Goal: Task Accomplishment & Management: Manage account settings

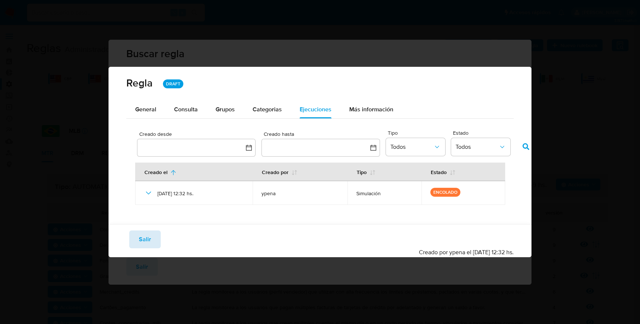
click at [142, 243] on span "Salir" at bounding box center [145, 239] width 12 height 16
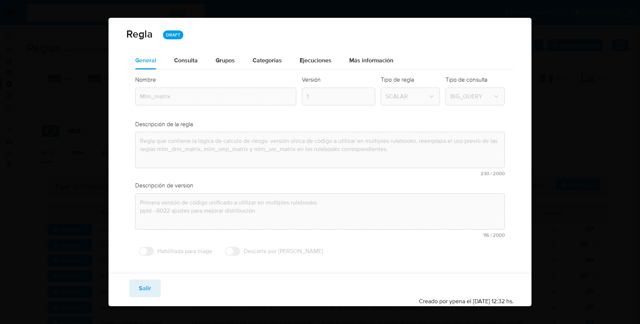
click at [147, 238] on ul "Anterior 1 2 3 4 5 6 7 8 9 157 Siguiente" at bounding box center [320, 232] width 388 height 12
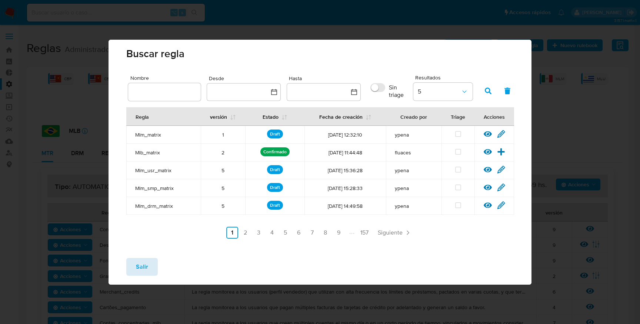
click at [145, 266] on span "Salir" at bounding box center [142, 266] width 12 height 16
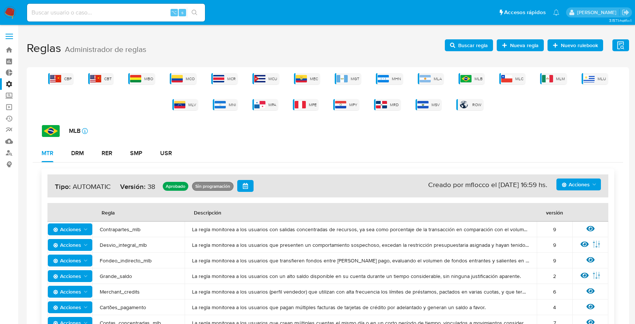
click at [458, 45] on span "Buscar regla" at bounding box center [469, 45] width 38 height 10
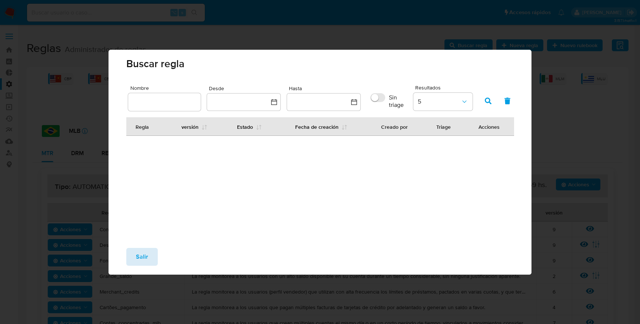
click at [149, 263] on button "Salir" at bounding box center [142, 257] width 32 height 18
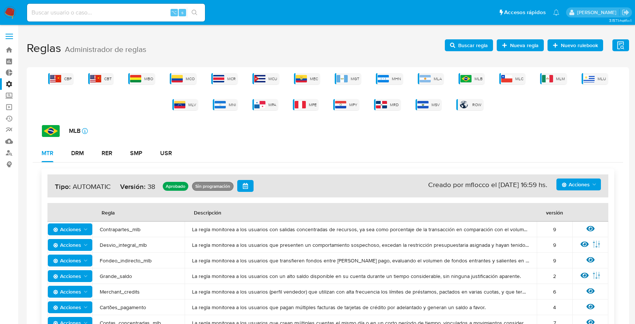
click at [474, 40] on span "Buscar regla" at bounding box center [473, 45] width 30 height 12
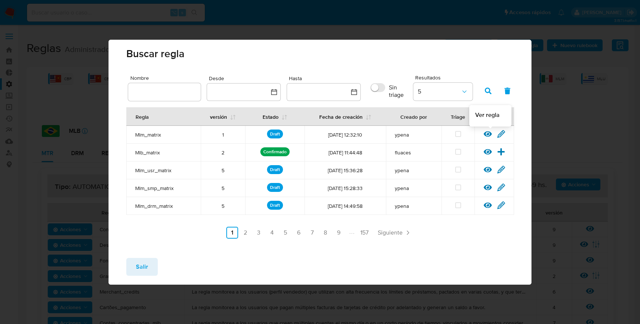
click at [488, 131] on icon at bounding box center [488, 134] width 8 height 6
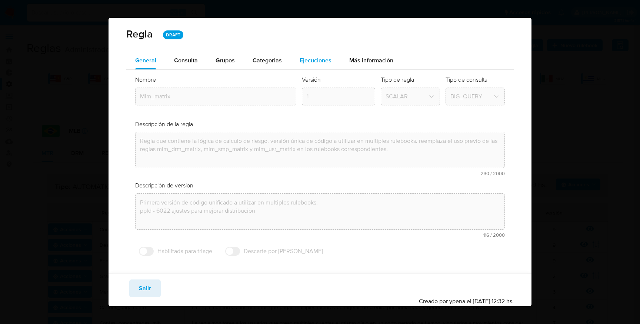
click at [316, 57] on span "Ejecuciones" at bounding box center [316, 60] width 32 height 9
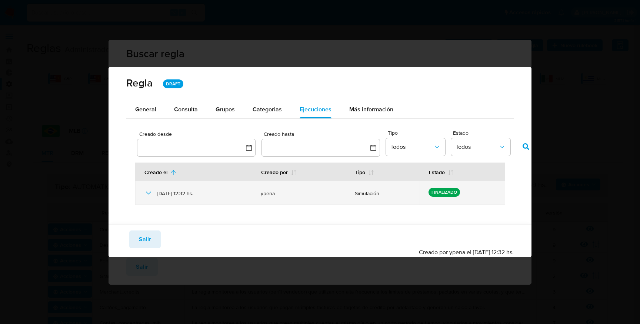
click at [148, 194] on icon at bounding box center [148, 192] width 9 height 9
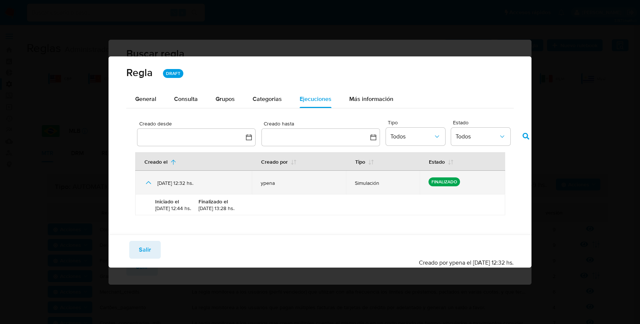
click at [151, 183] on icon at bounding box center [148, 182] width 9 height 9
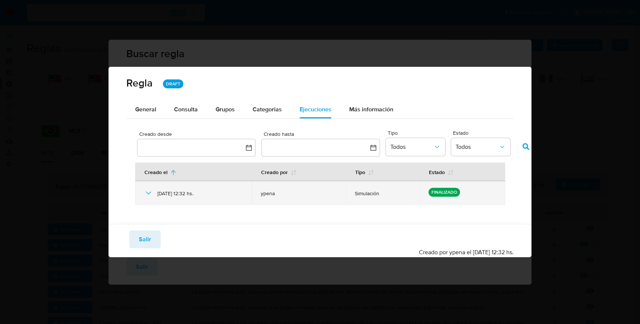
click at [151, 192] on icon at bounding box center [148, 192] width 9 height 9
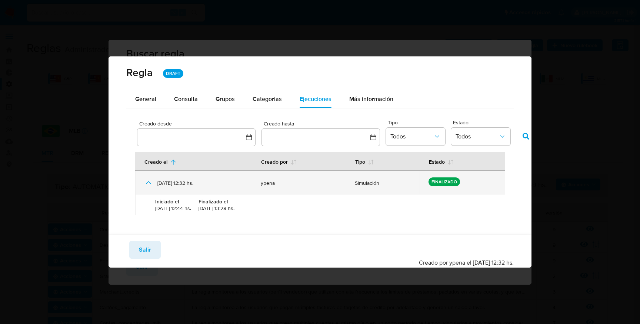
click at [145, 182] on icon at bounding box center [148, 182] width 9 height 9
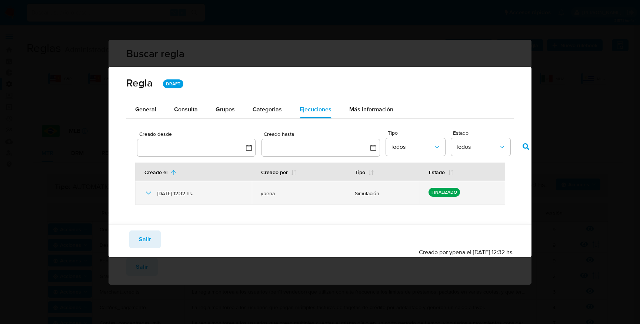
click at [150, 191] on icon at bounding box center [148, 192] width 9 height 9
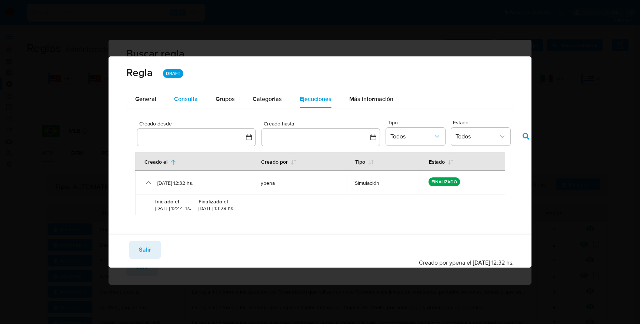
click at [185, 101] on span "Consulta" at bounding box center [186, 99] width 24 height 9
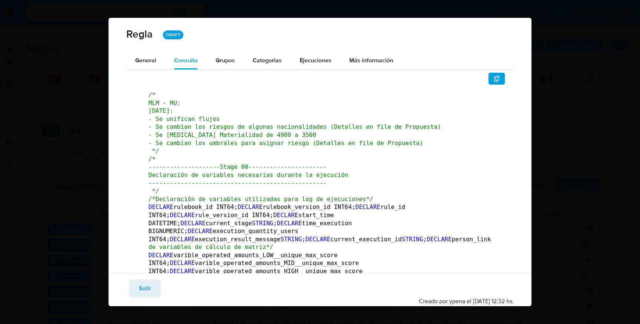
click at [239, 169] on span "/* --------------------Stage 00---------------------- Declaración de variables …" at bounding box center [249, 174] width 200 height 39
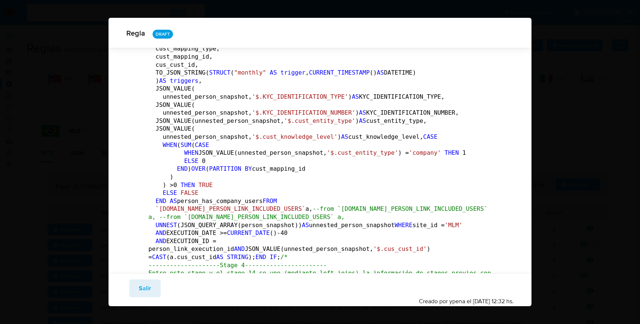
scroll to position [1488, 0]
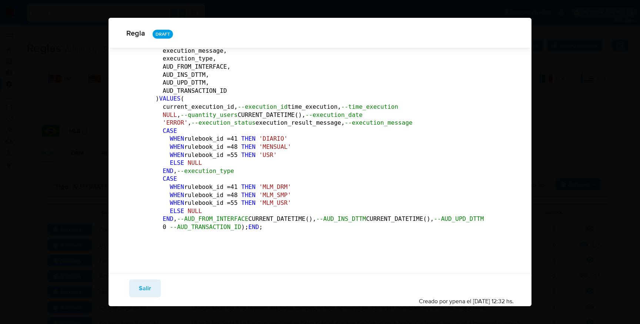
scroll to position [50134, 0]
click at [145, 292] on span "Salir" at bounding box center [145, 288] width 12 height 16
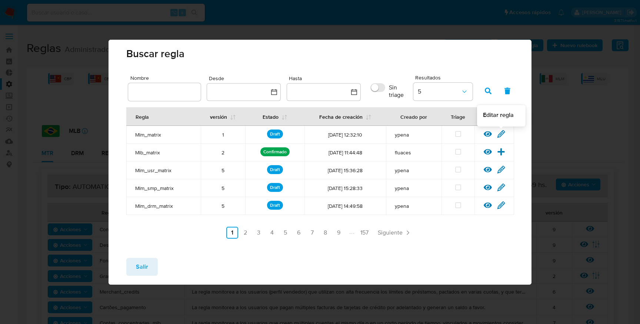
click at [499, 133] on icon at bounding box center [501, 133] width 7 height 7
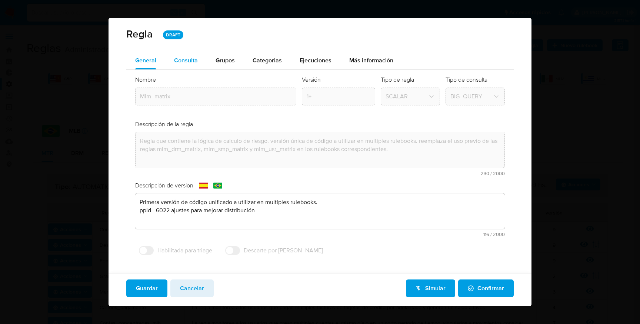
click at [190, 59] on span "Consulta" at bounding box center [186, 60] width 24 height 9
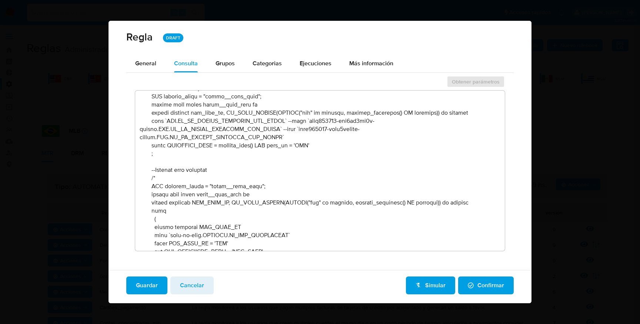
scroll to position [649, 0]
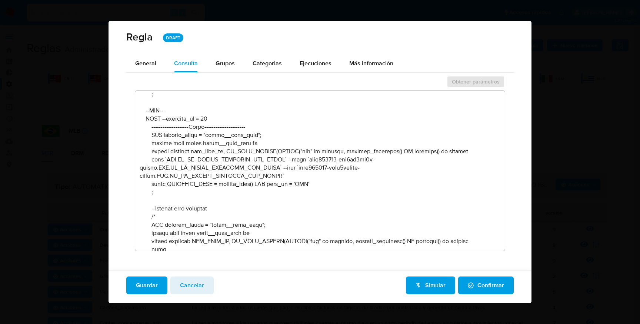
click at [263, 175] on textarea at bounding box center [320, 170] width 370 height 160
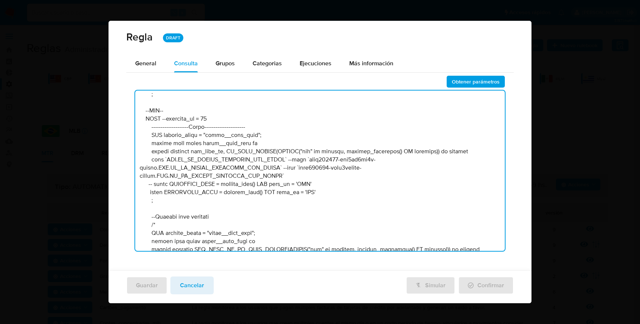
click at [242, 180] on textarea at bounding box center [320, 170] width 370 height 160
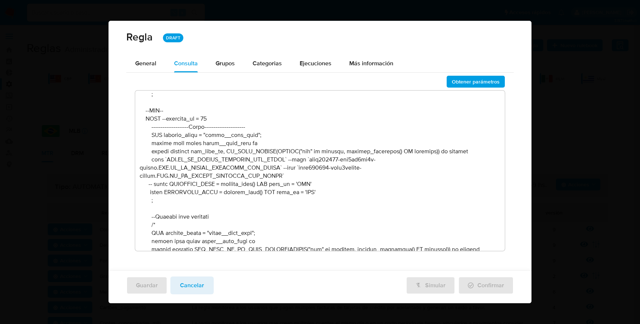
click at [248, 182] on textarea at bounding box center [320, 170] width 370 height 160
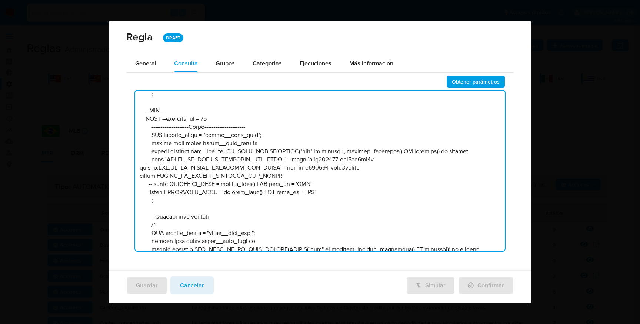
click at [248, 182] on textarea at bounding box center [320, 170] width 370 height 160
paste textarea "'2025-08-29'"
type textarea "/* MLM - MU: Julio 2025: - Se unifican flujos - Se cambian los riesgos de algun…"
click at [472, 82] on span "Obtener parámetros" at bounding box center [476, 81] width 48 height 10
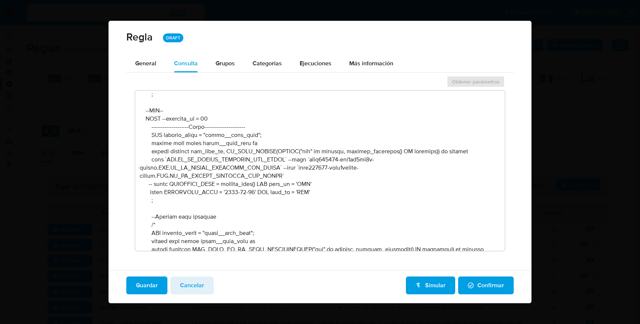
click at [154, 285] on span "Guardar" at bounding box center [147, 285] width 22 height 16
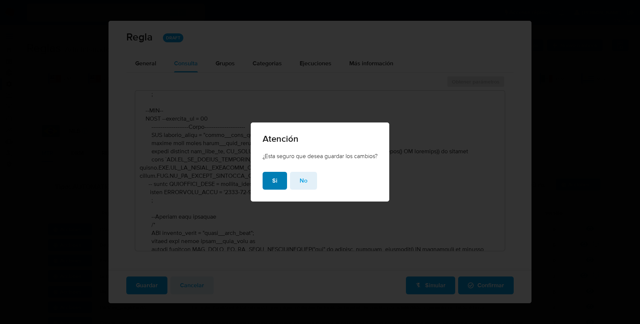
click at [271, 177] on button "Si" at bounding box center [275, 181] width 24 height 18
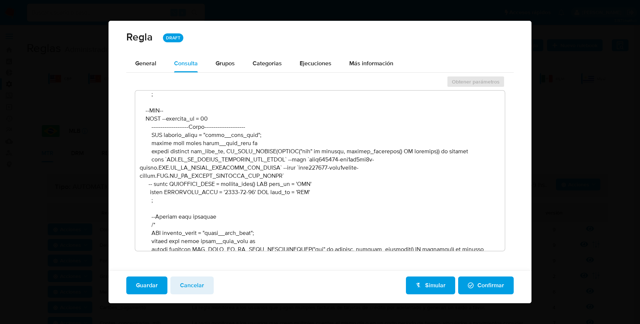
click at [441, 284] on span "Simular" at bounding box center [431, 285] width 30 height 16
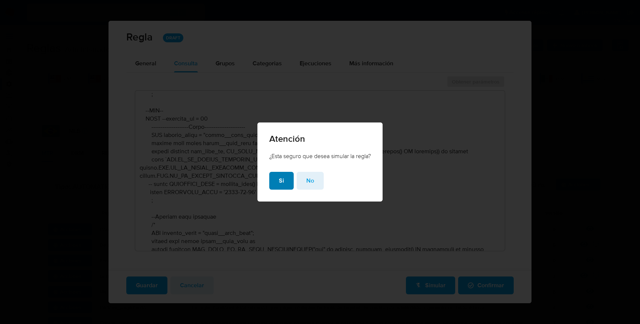
click at [285, 180] on button "Si" at bounding box center [281, 181] width 24 height 18
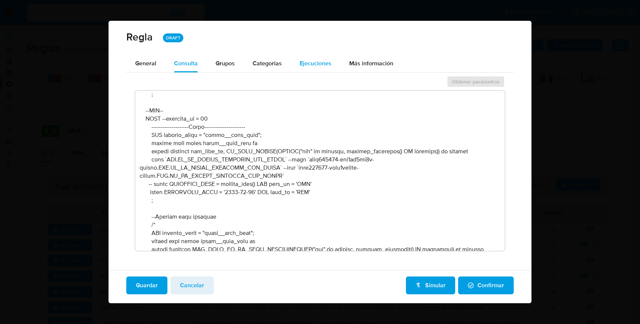
click at [312, 63] on span "Ejecuciones" at bounding box center [316, 63] width 32 height 9
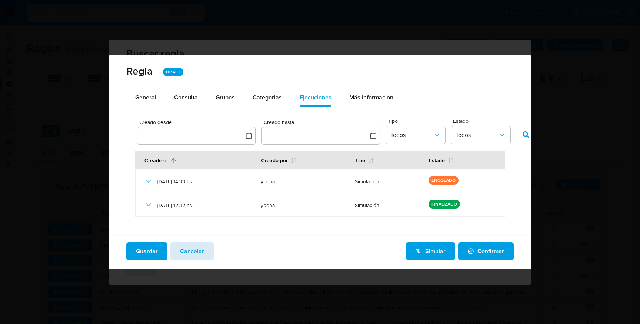
click at [193, 257] on span "Cancelar" at bounding box center [192, 251] width 24 height 16
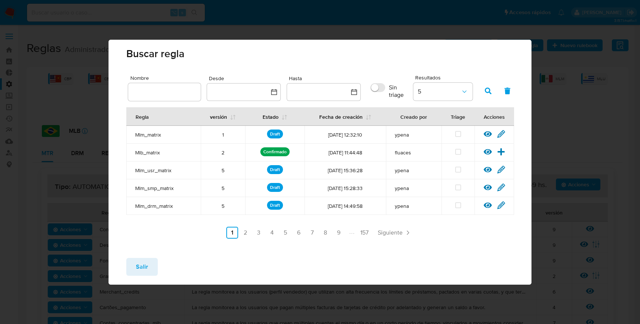
click at [184, 248] on div "Nombre Desde Hasta Sin triage Resultados 5 Regla versión Estado Fecha de creaci…" at bounding box center [320, 162] width 423 height 179
click at [486, 132] on icon at bounding box center [488, 134] width 8 height 6
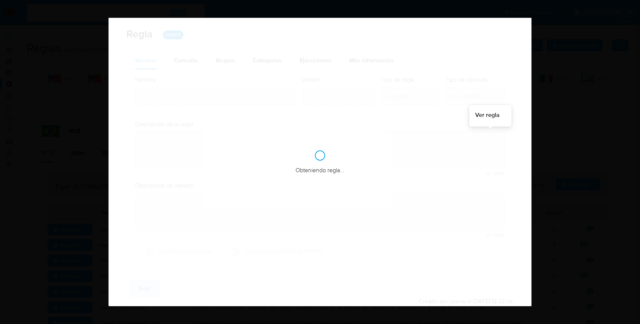
type input "Mlm_matrix"
type textarea "Regla que contiene la lógica de calculo de riesgo. versión única de código a ut…"
type textarea "Primera versión de código unificado a utilizar en multiples rulebooks. ppld - 6…"
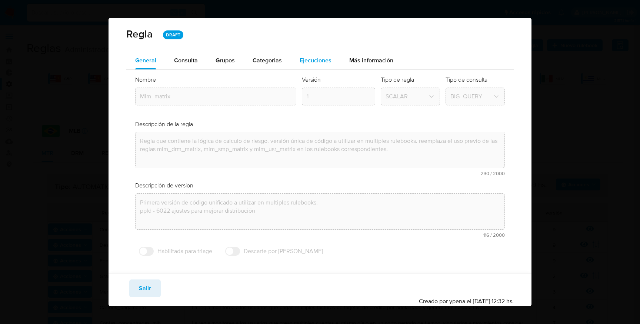
click at [313, 57] on span "Ejecuciones" at bounding box center [316, 60] width 32 height 9
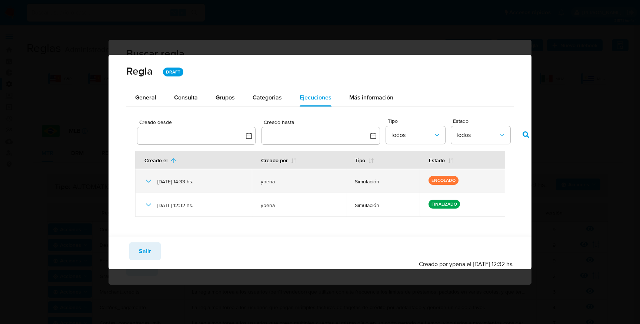
click at [149, 177] on icon at bounding box center [148, 180] width 9 height 9
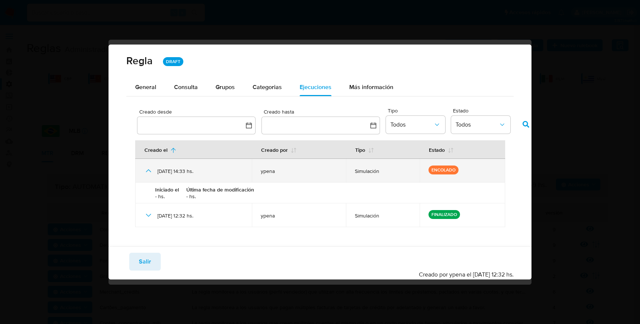
click at [148, 168] on icon at bounding box center [148, 170] width 9 height 9
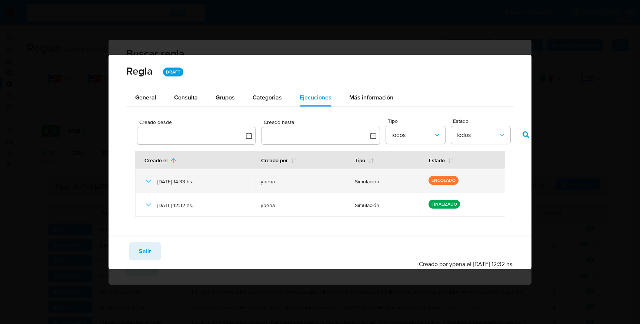
click at [149, 180] on icon at bounding box center [148, 180] width 9 height 9
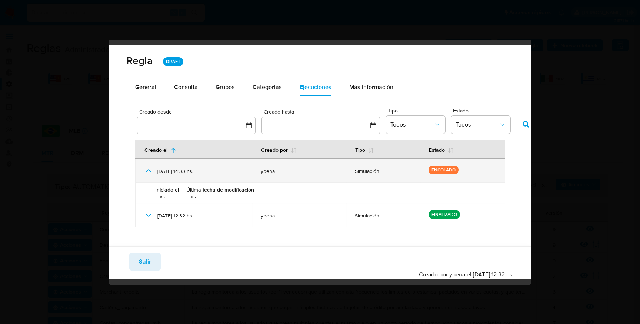
click at [149, 169] on icon at bounding box center [148, 170] width 5 height 3
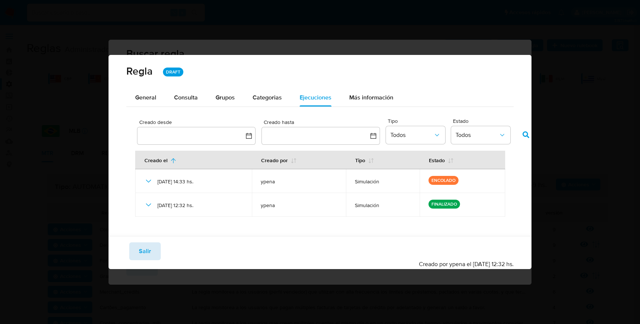
click at [145, 253] on span "Salir" at bounding box center [145, 251] width 12 height 16
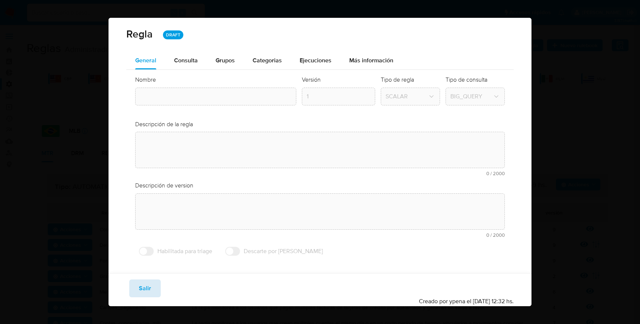
type input "Mlm_matrix"
type textarea "Regla que contiene la lógica de calculo de riesgo. versión única de código a ut…"
type textarea "Primera versión de código unificado a utilizar en multiples rulebooks. ppld - 6…"
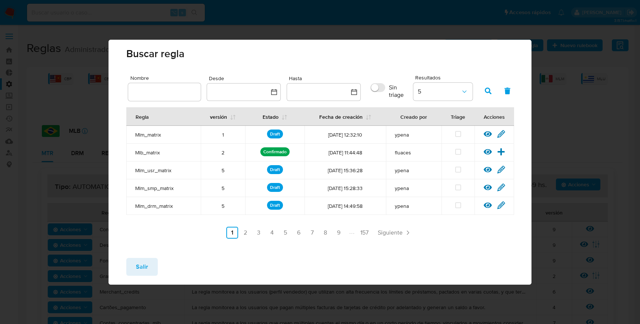
click at [145, 262] on span "Salir" at bounding box center [142, 266] width 12 height 16
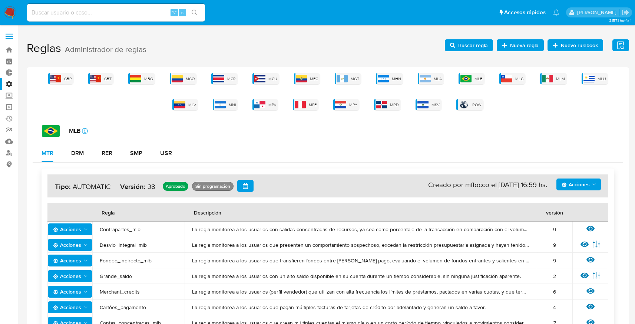
click at [470, 49] on span "Buscar regla" at bounding box center [473, 45] width 30 height 12
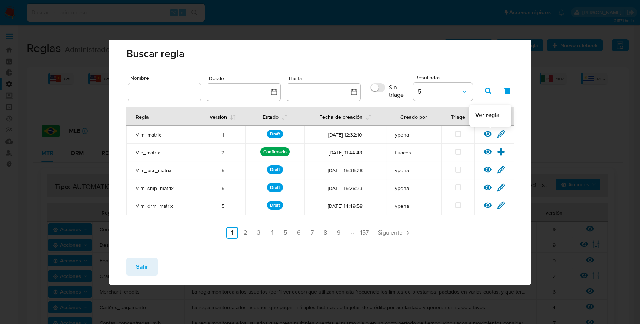
click at [487, 134] on icon at bounding box center [488, 134] width 8 height 6
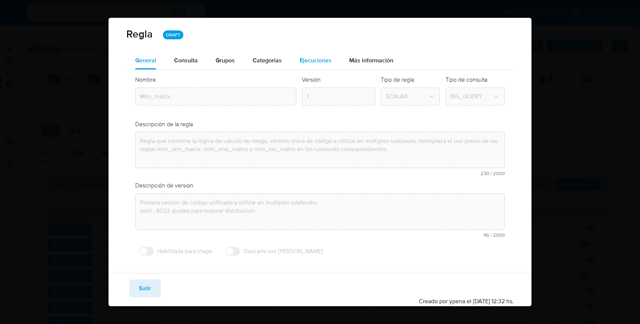
click at [315, 58] on span "Ejecuciones" at bounding box center [316, 60] width 32 height 9
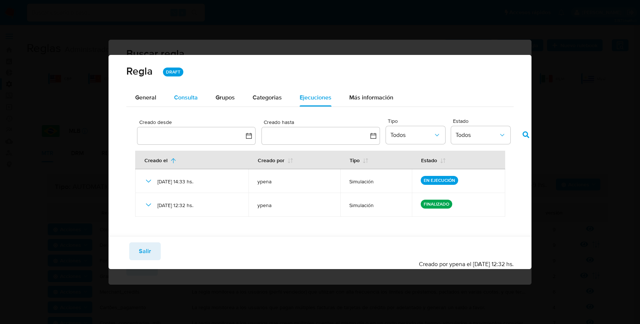
click at [193, 93] on span "Consulta" at bounding box center [186, 97] width 24 height 9
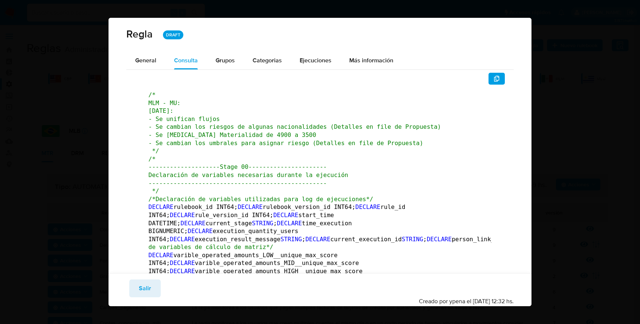
click at [263, 142] on span "/* MLM - MU: [DATE]: - Se unifican flujos - Se cambian los riesgos de algunas n…" at bounding box center [295, 122] width 293 height 63
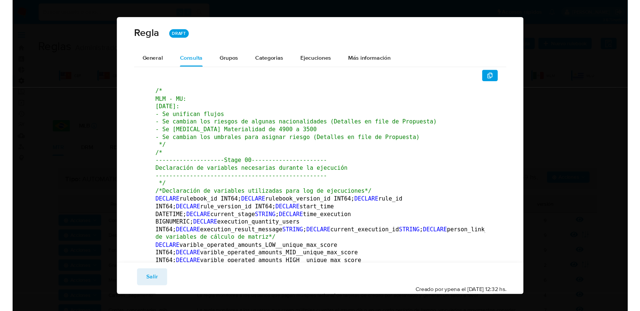
scroll to position [1250, 0]
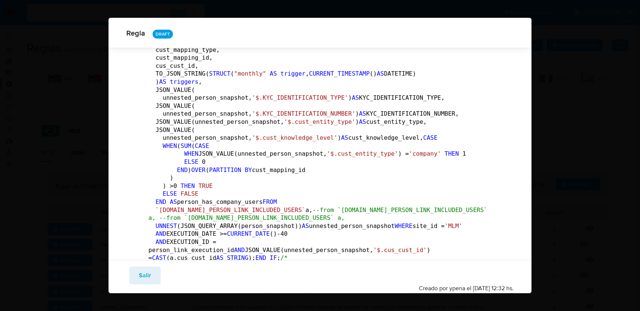
click at [160, 274] on div "Guardar Salir Simular Confirmar" at bounding box center [320, 275] width 388 height 18
click at [148, 276] on span "Salir" at bounding box center [145, 275] width 12 height 16
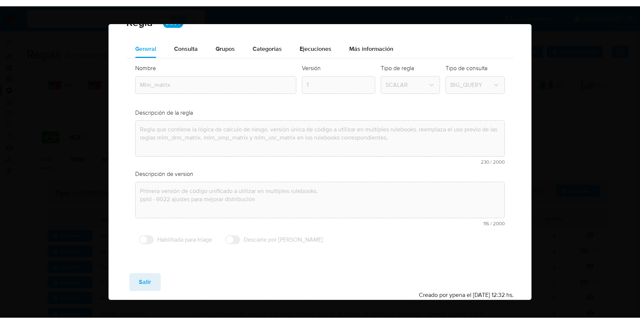
scroll to position [0, 0]
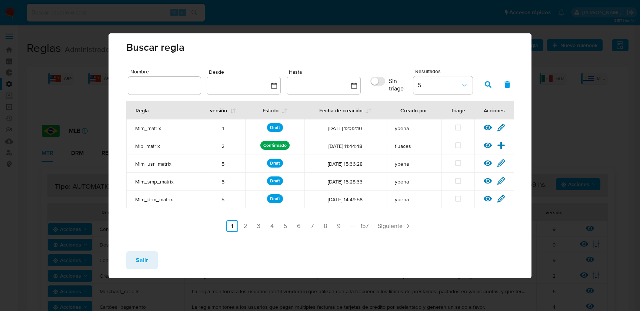
click at [141, 258] on span "Salir" at bounding box center [142, 260] width 12 height 16
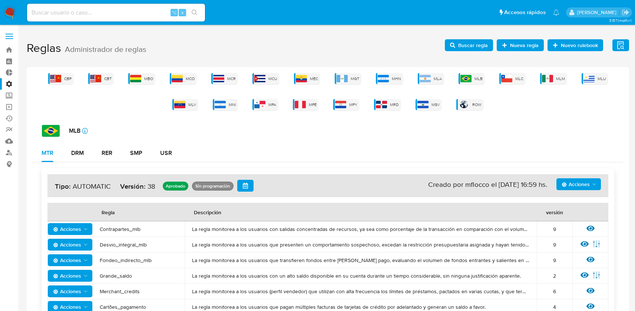
click at [477, 43] on span "Buscar regla" at bounding box center [473, 45] width 30 height 12
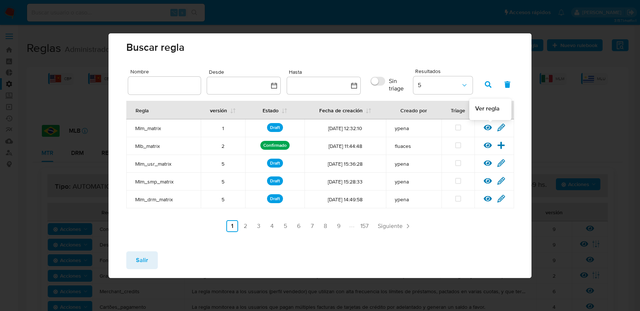
click at [487, 128] on icon at bounding box center [488, 128] width 8 height 6
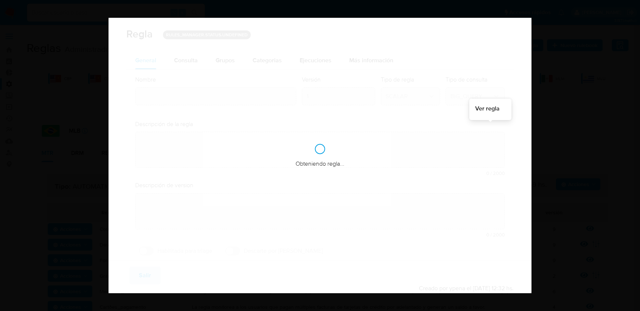
type input "Mlm_matrix"
type textarea "Regla que contiene la lógica de calculo de riesgo. versión única de código a ut…"
type textarea "Primera versión de código unificado a utilizar en multiples rulebooks. ppld - 6…"
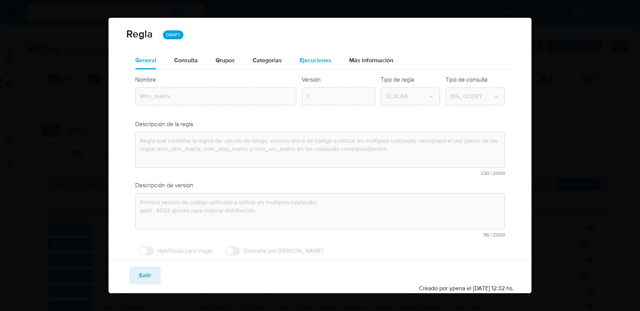
click at [326, 59] on span "Ejecuciones" at bounding box center [316, 60] width 32 height 9
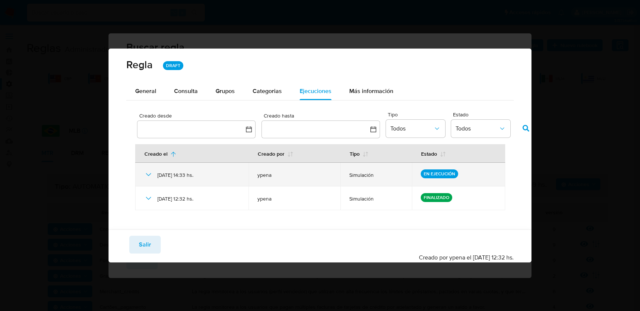
click at [147, 175] on icon at bounding box center [148, 174] width 5 height 3
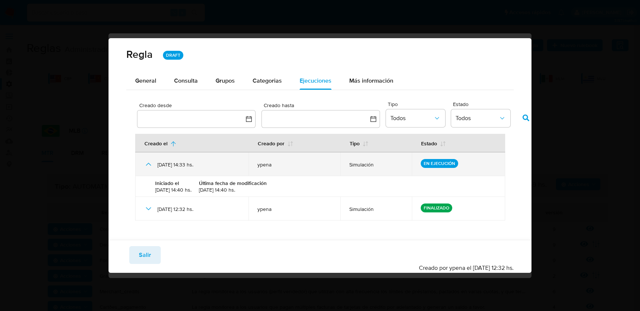
click at [147, 175] on div "29/08/2025 14:33 hs." at bounding box center [192, 164] width 96 height 24
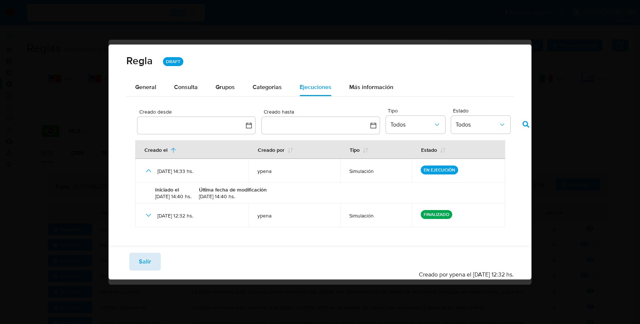
click at [147, 263] on span "Salir" at bounding box center [145, 261] width 12 height 16
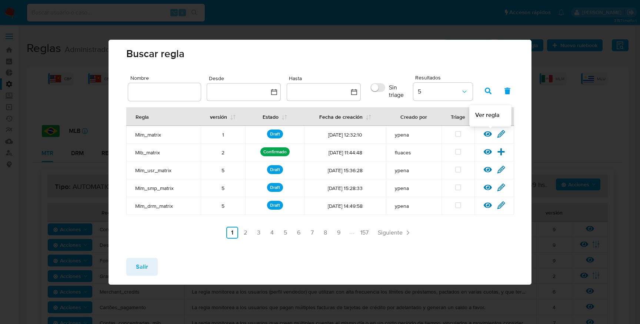
click at [486, 134] on icon at bounding box center [488, 134] width 8 height 6
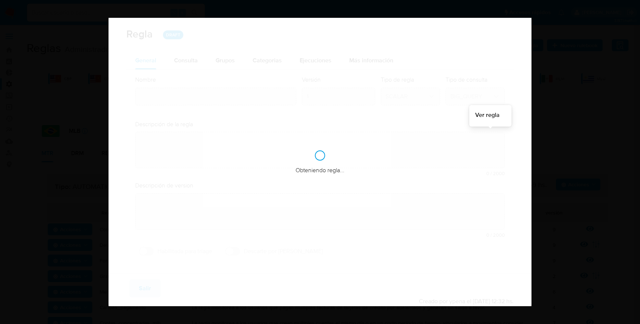
type input "Mlm_matrix"
type textarea "Regla que contiene la lógica de calculo de riesgo. versión única de código a ut…"
type textarea "Primera versión de código unificado a utilizar en multiples rulebooks. ppld - 6…"
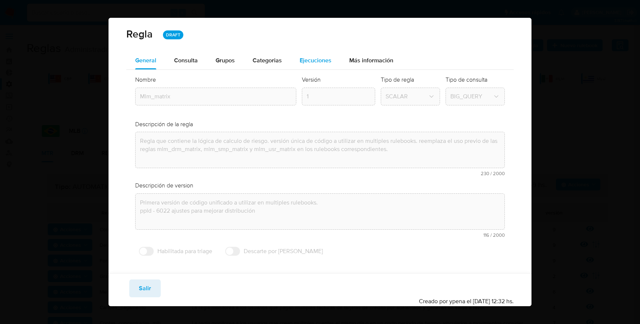
click at [311, 65] on div "Ejecuciones" at bounding box center [316, 61] width 32 height 18
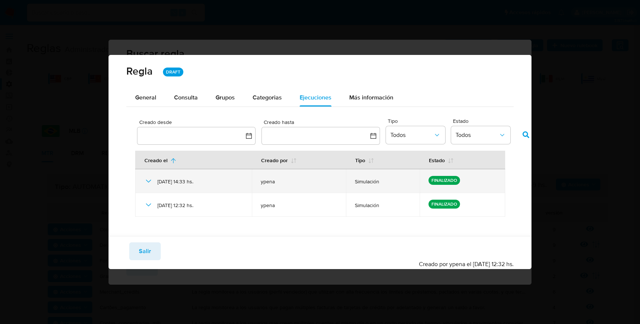
click at [147, 179] on icon at bounding box center [148, 180] width 9 height 9
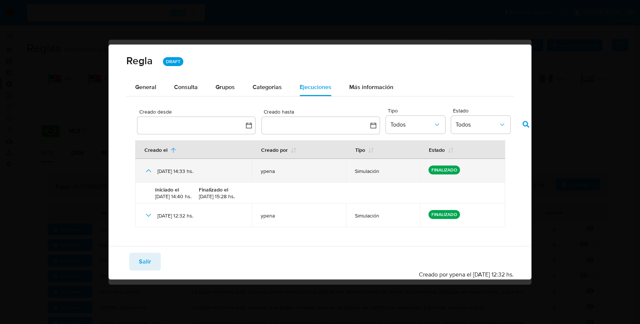
click at [147, 179] on div "29/08/2025 14:33 hs." at bounding box center [193, 171] width 99 height 24
click at [147, 170] on icon at bounding box center [148, 170] width 9 height 9
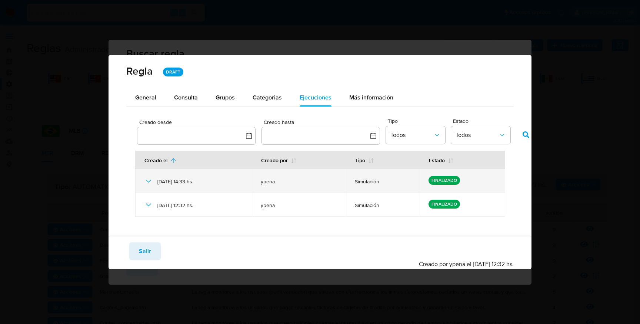
click at [147, 179] on icon at bounding box center [148, 180] width 9 height 9
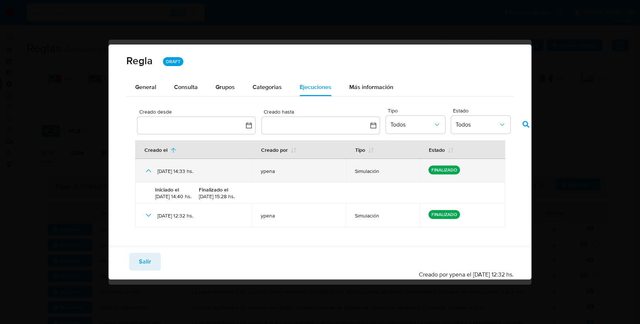
click at [150, 170] on icon at bounding box center [148, 170] width 5 height 3
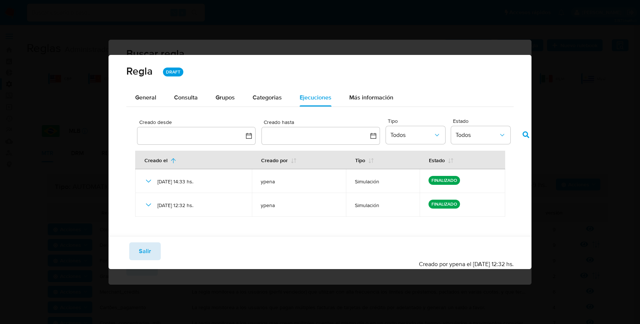
click at [144, 250] on span "Salir" at bounding box center [145, 251] width 12 height 16
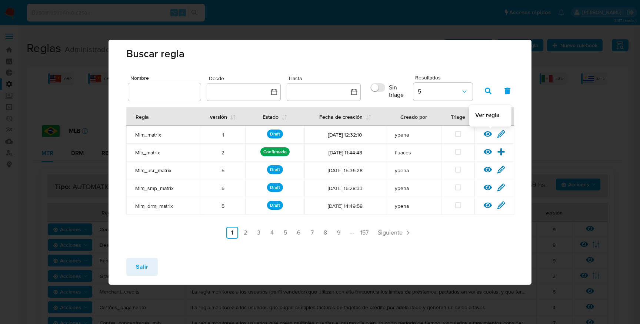
click at [487, 132] on icon at bounding box center [488, 134] width 8 height 8
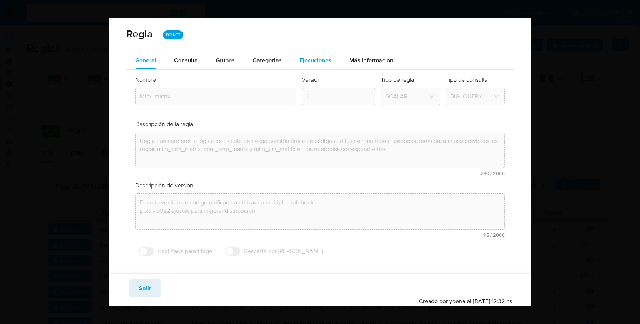
click at [325, 61] on span "Ejecuciones" at bounding box center [316, 60] width 32 height 9
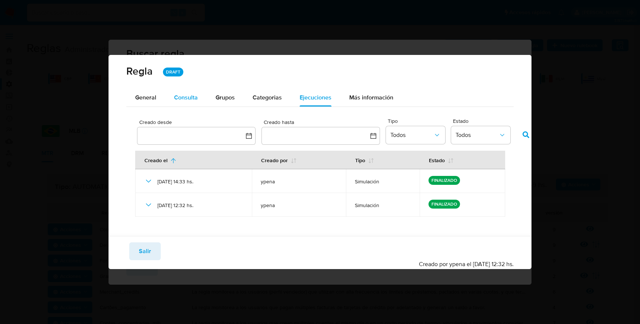
click at [187, 99] on span "Consulta" at bounding box center [186, 97] width 24 height 9
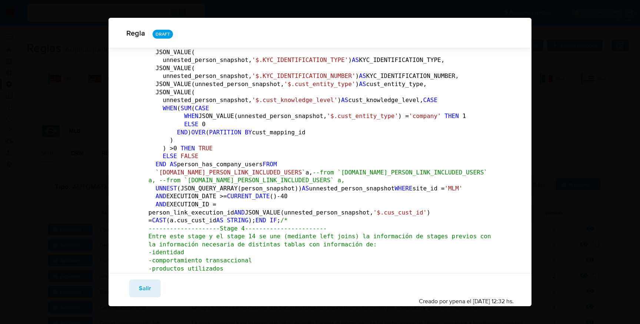
scroll to position [679, 0]
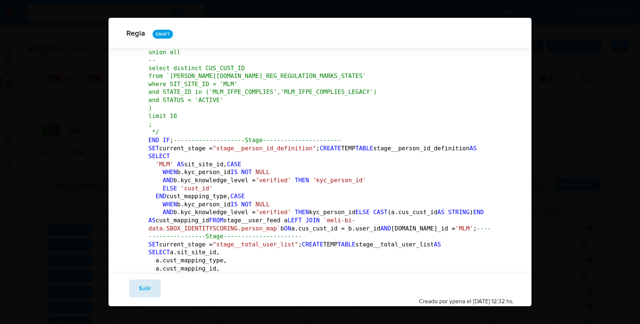
click at [147, 286] on span "Salir" at bounding box center [145, 288] width 12 height 16
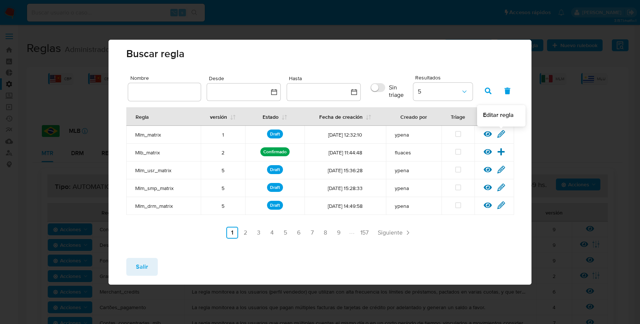
click at [504, 133] on icon at bounding box center [501, 133] width 7 height 7
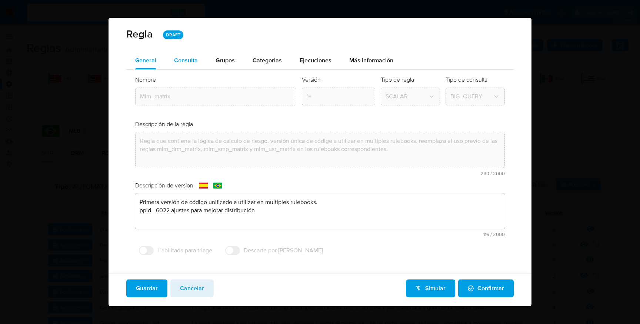
click at [181, 57] on span "Consulta" at bounding box center [186, 60] width 24 height 9
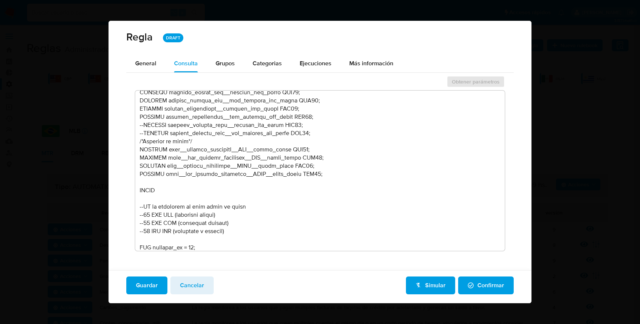
scroll to position [357, 0]
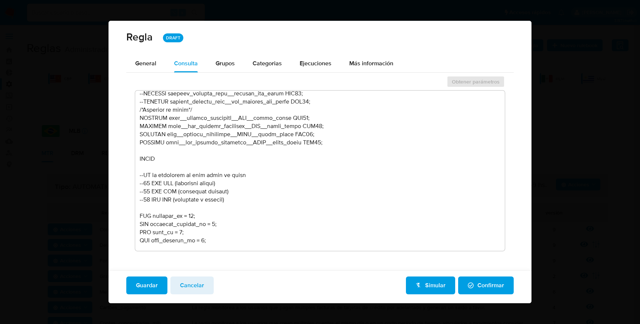
click at [250, 201] on textarea at bounding box center [320, 170] width 370 height 160
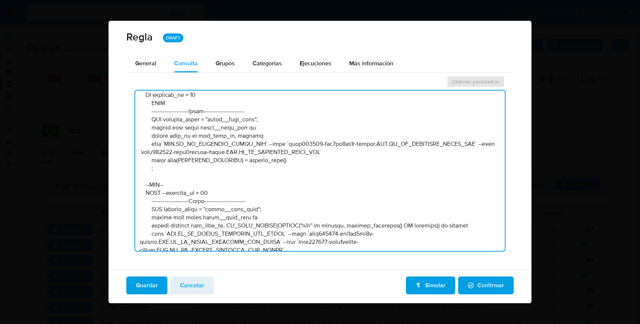
scroll to position [580, 0]
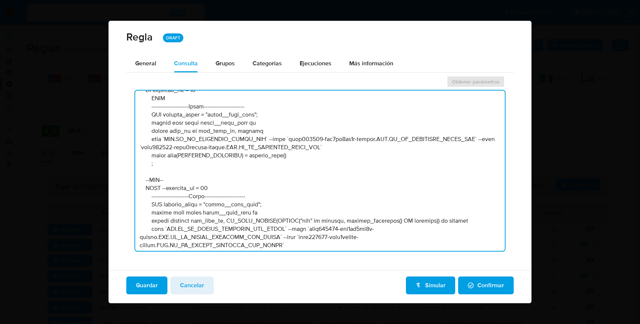
click at [263, 228] on textarea at bounding box center [320, 170] width 370 height 160
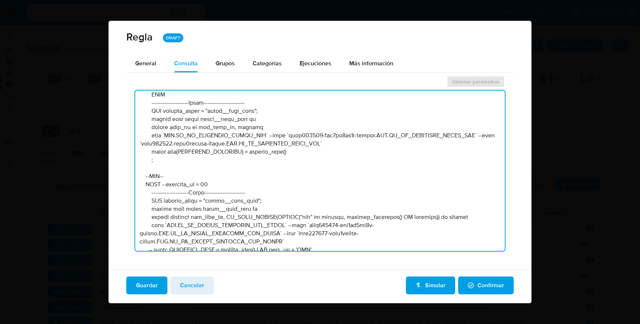
scroll to position [590, 0]
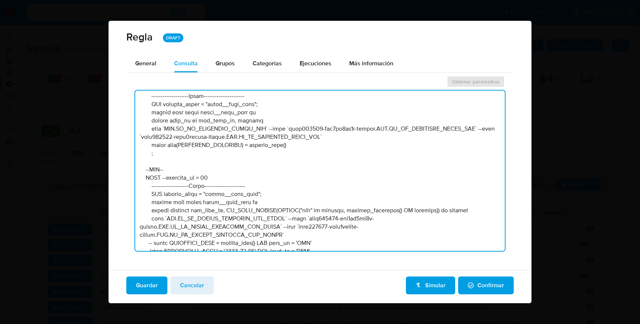
click at [259, 231] on textarea at bounding box center [320, 170] width 370 height 160
click at [258, 216] on textarea at bounding box center [320, 170] width 370 height 160
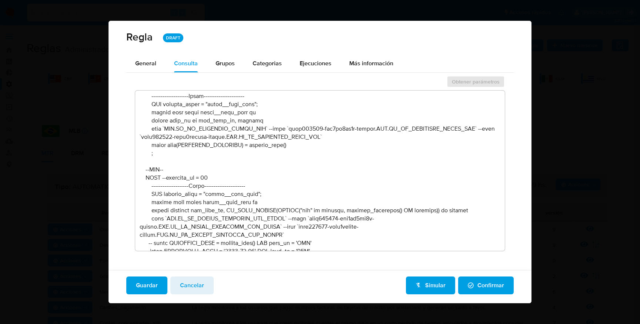
click at [227, 141] on textarea at bounding box center [320, 170] width 370 height 160
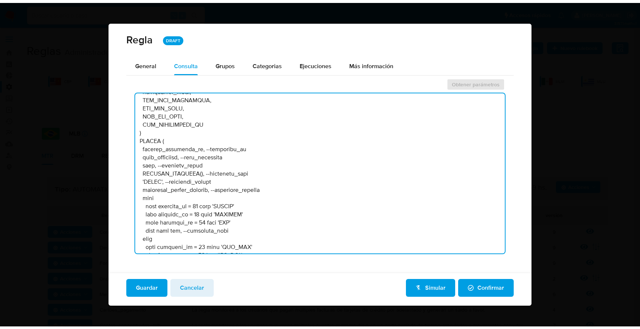
scroll to position [21419, 0]
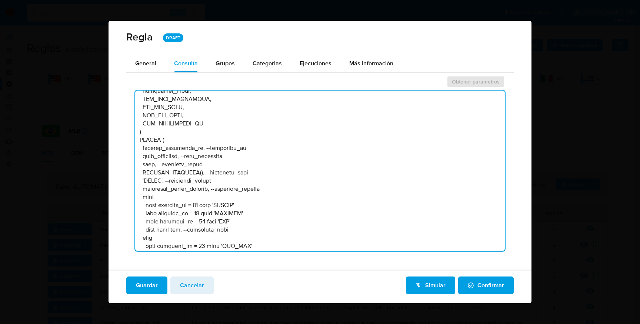
click at [276, 132] on textarea at bounding box center [320, 170] width 370 height 160
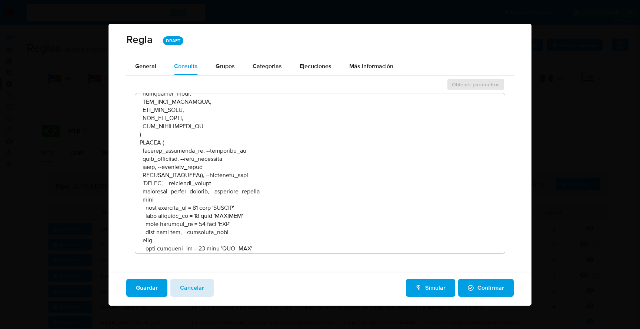
click at [209, 290] on button "Cancelar" at bounding box center [191, 288] width 43 height 18
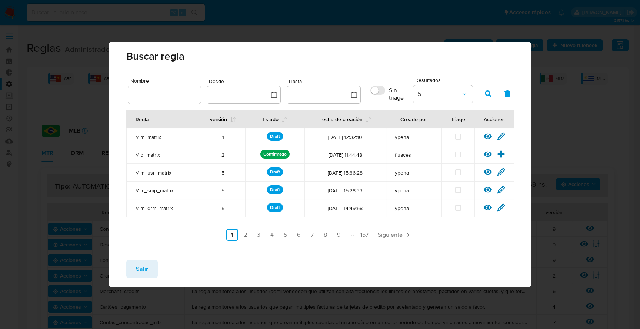
click at [145, 269] on span "Salir" at bounding box center [142, 269] width 12 height 16
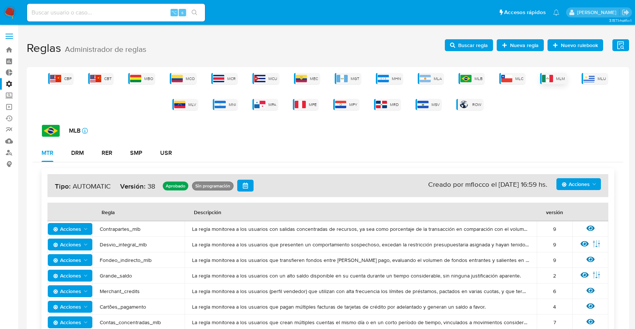
click at [553, 77] on div "MLM" at bounding box center [553, 78] width 27 height 11
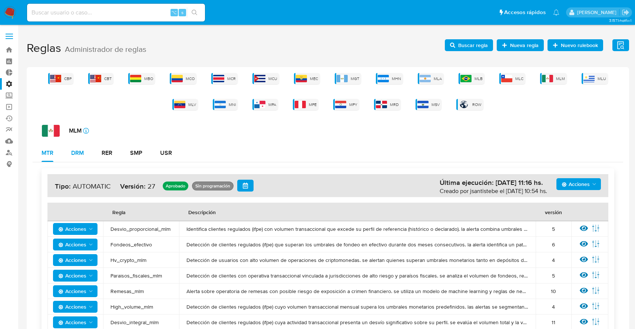
click at [77, 153] on div "DRM" at bounding box center [77, 153] width 13 height 6
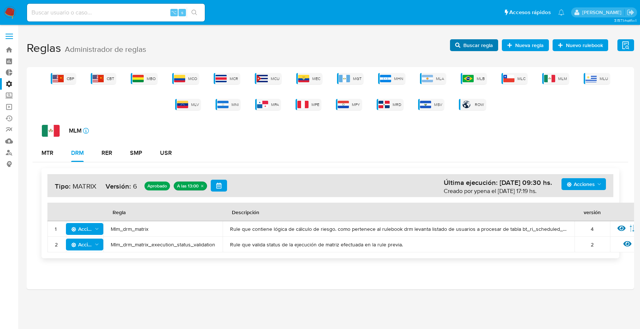
click at [464, 44] on span "Buscar regla" at bounding box center [474, 45] width 38 height 10
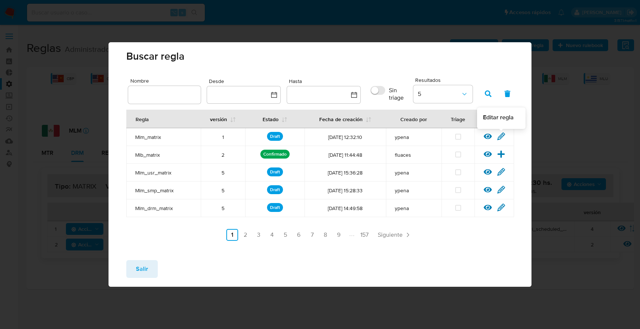
click at [502, 134] on icon at bounding box center [501, 136] width 7 height 7
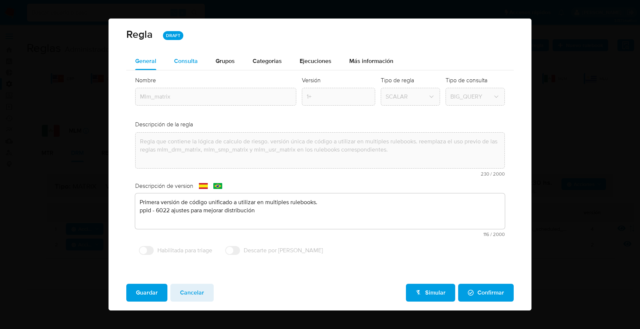
click at [188, 60] on span "Consulta" at bounding box center [186, 61] width 24 height 9
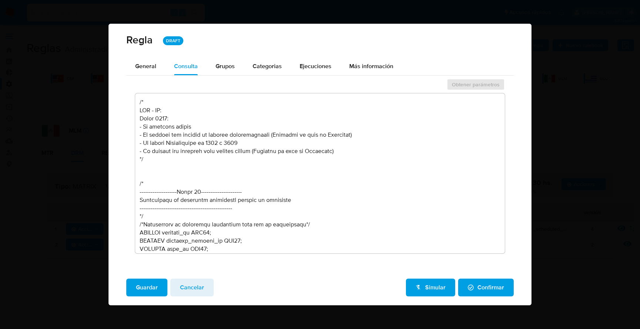
click at [205, 121] on textarea at bounding box center [320, 173] width 370 height 160
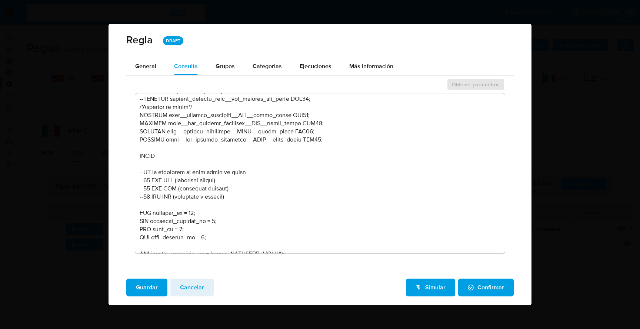
scroll to position [384, 0]
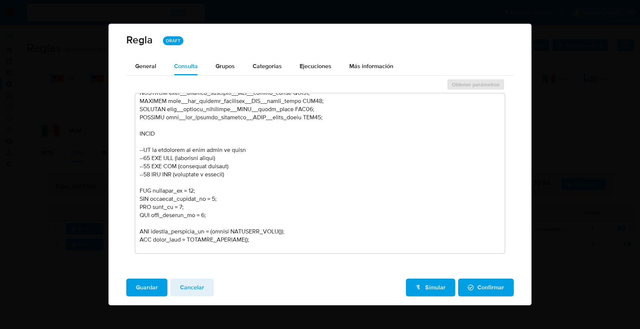
click at [291, 126] on textarea at bounding box center [320, 173] width 370 height 160
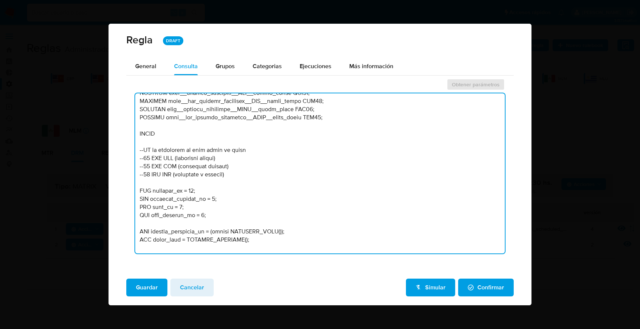
click at [291, 126] on textarea at bounding box center [320, 173] width 370 height 160
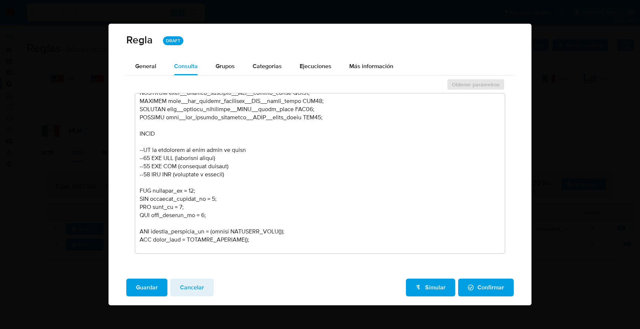
click at [275, 113] on textarea at bounding box center [320, 173] width 370 height 160
click at [196, 290] on span "Cancelar" at bounding box center [192, 287] width 24 height 16
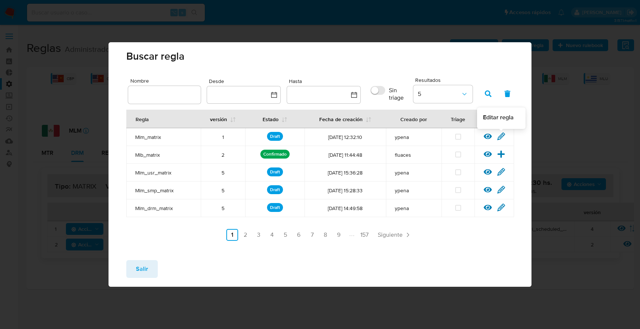
click at [500, 136] on icon at bounding box center [501, 136] width 8 height 8
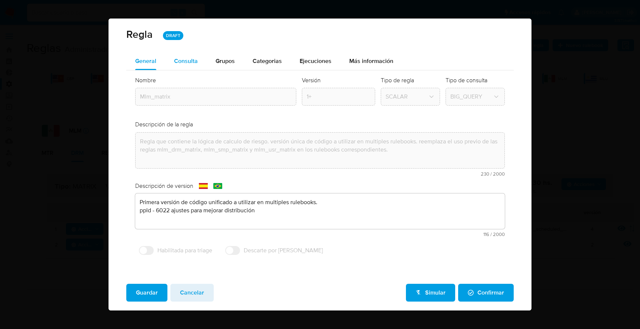
click at [194, 61] on span "Consulta" at bounding box center [186, 61] width 24 height 9
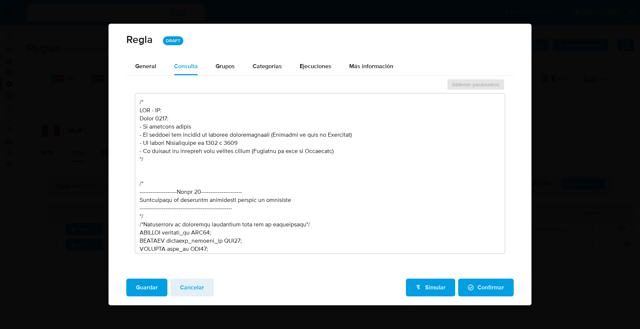
click at [200, 125] on textarea at bounding box center [320, 173] width 370 height 160
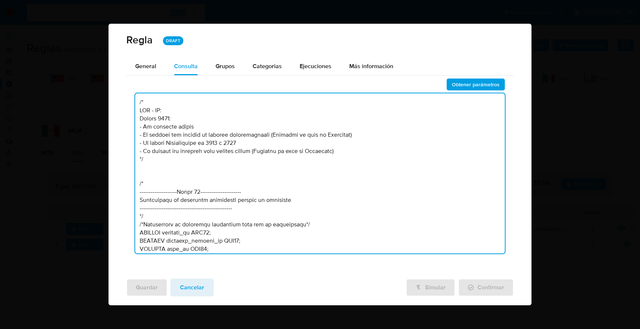
scroll to position [21597, 0]
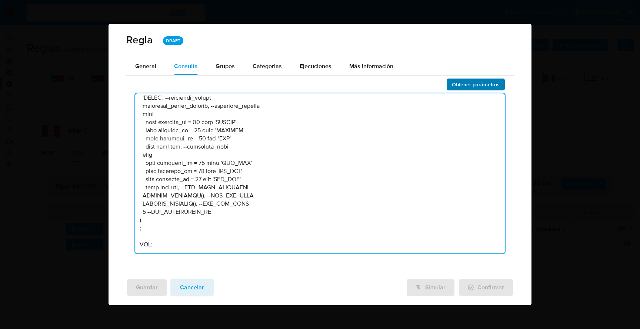
type textarea "/* MLM - MU: Agosto 2025: - Se unifican flujos - Se cambian los riesgos de algu…"
click at [489, 83] on span "Obtener parámetros" at bounding box center [476, 84] width 48 height 10
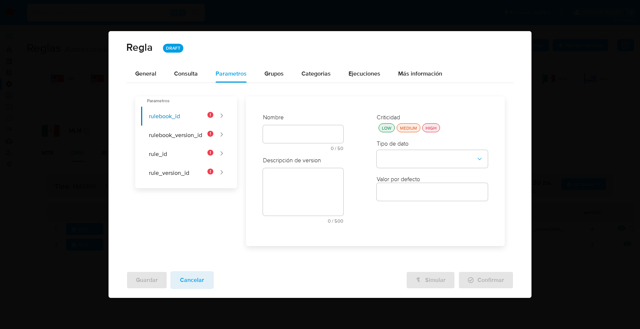
click at [279, 134] on input "text" at bounding box center [303, 134] width 80 height 10
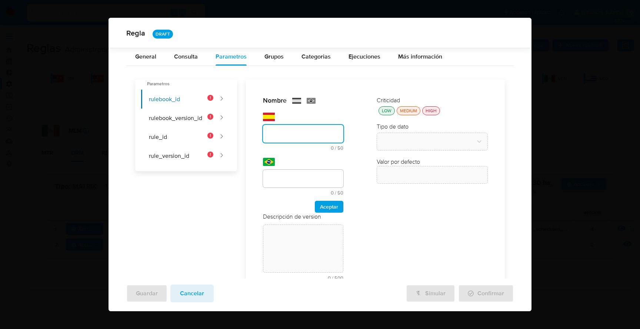
scroll to position [44, 0]
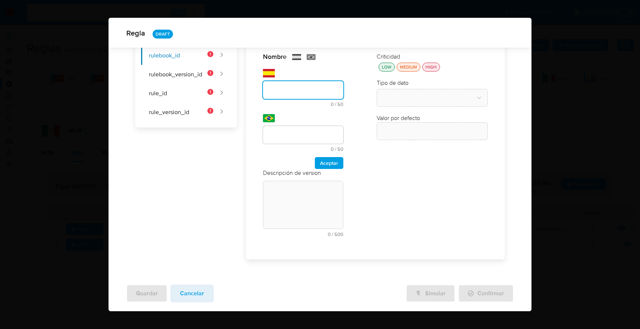
click at [282, 141] on div "Nombre text-es 0 / 50 50 caracteres restantes text-pt 0 / 50 50 caracteres rest…" at bounding box center [303, 111] width 80 height 116
type input "rulebook_id"
drag, startPoint x: 309, startPoint y: 94, endPoint x: 237, endPoint y: 84, distance: 72.2
click at [237, 84] on div "Nombre text-es rulebook_id 11 / 50 39 caracteres restantes text-pt 0 / 50 50 ca…" at bounding box center [371, 148] width 268 height 224
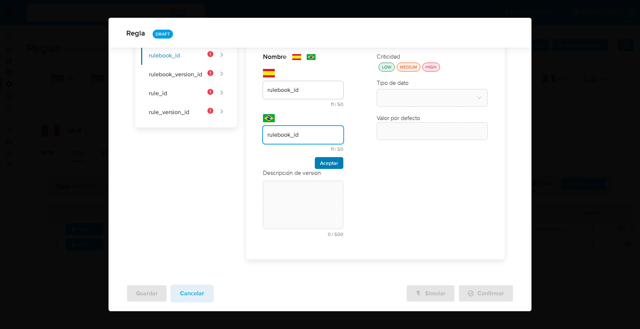
type input "rulebook_id"
click at [320, 162] on span "Aceptar" at bounding box center [329, 163] width 18 height 10
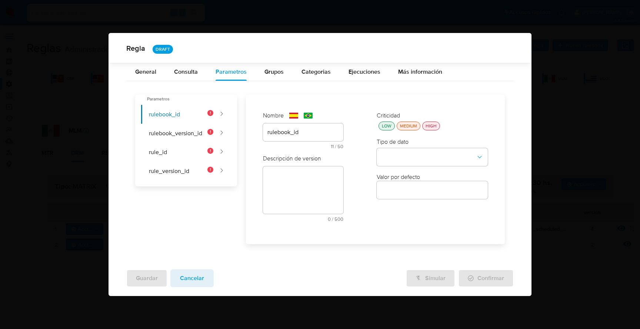
scroll to position [0, 0]
click at [419, 159] on button "type-dropdown" at bounding box center [432, 157] width 111 height 18
click at [262, 237] on div "Nombre text-es rulebook_id 11 / 50 39 caracteres restantes text-pt rulebook_id …" at bounding box center [375, 168] width 247 height 137
click at [412, 159] on button "type-dropdown" at bounding box center [432, 157] width 111 height 18
click at [400, 250] on div "GLOBAL" at bounding box center [430, 245] width 98 height 18
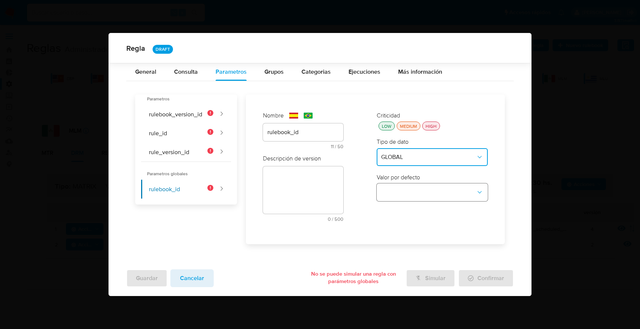
click at [438, 196] on button "global-dropdown" at bounding box center [432, 192] width 111 height 18
click at [416, 210] on span "RULEBOOK_ID" at bounding box center [400, 209] width 39 height 7
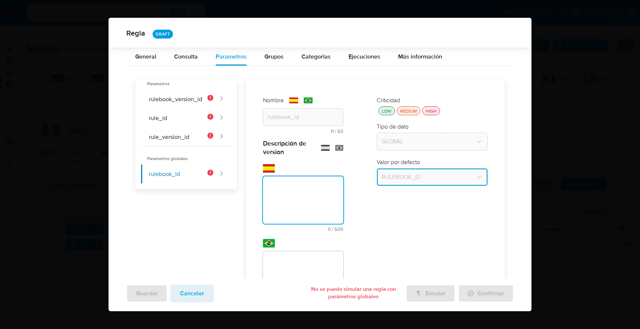
click at [319, 180] on textarea at bounding box center [303, 199] width 80 height 47
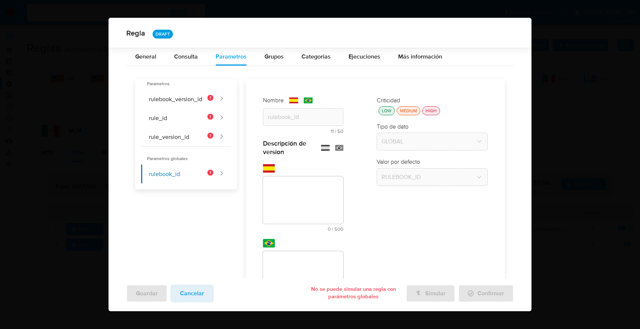
scroll to position [82, 0]
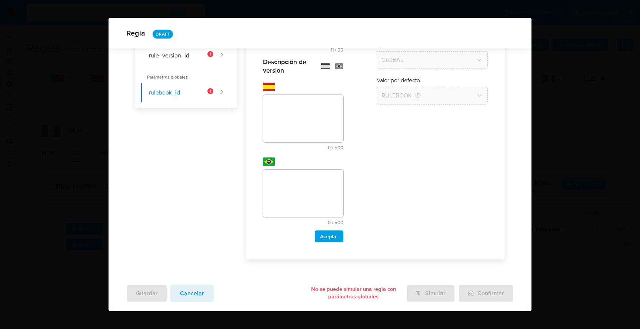
click at [281, 106] on textarea at bounding box center [303, 118] width 80 height 47
paste textarea "Id del rulebook donde se está ejecutando la regla"
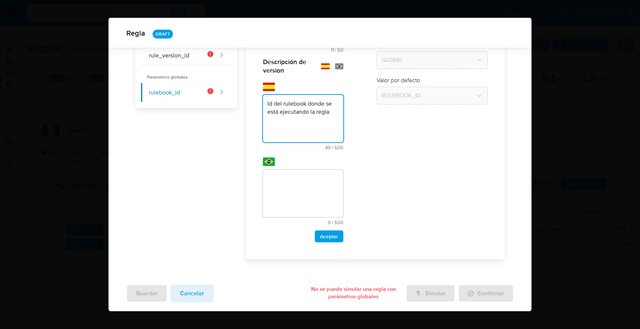
type textarea "Id del rulebook donde se está ejecutando la regla"
click at [302, 185] on textarea at bounding box center [303, 193] width 80 height 47
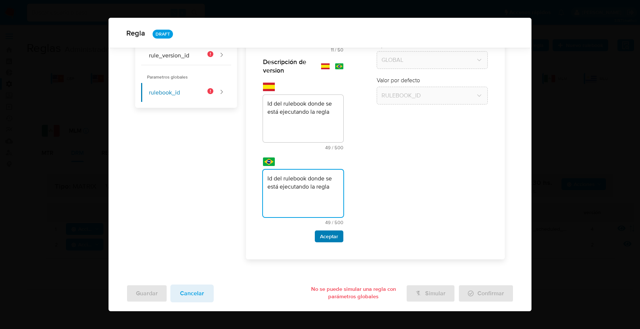
type textarea "Id del rulebook donde se está ejecutando la regla"
click at [326, 241] on span "Aceptar" at bounding box center [329, 236] width 18 height 10
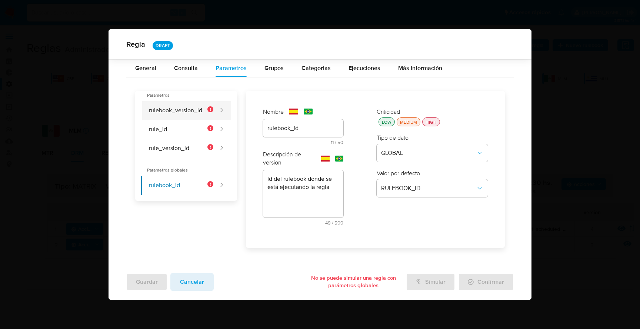
click at [172, 109] on button "rulebook_version_id" at bounding box center [177, 110] width 72 height 19
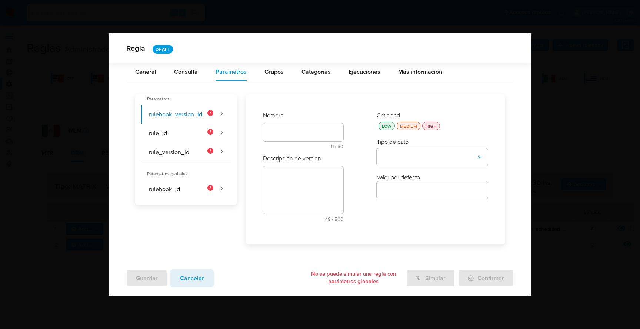
click at [302, 127] on div at bounding box center [303, 132] width 80 height 18
click at [276, 134] on input "text" at bounding box center [303, 132] width 80 height 10
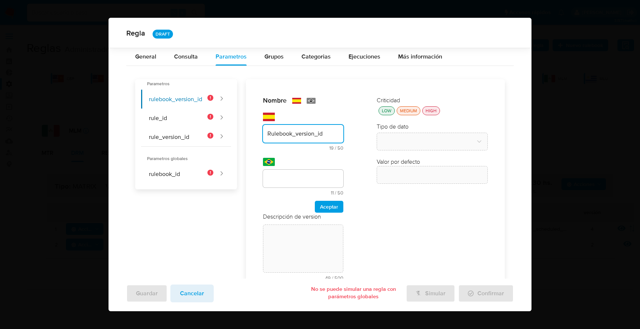
type input "Rulebook_version_id"
click at [276, 174] on div "Nombre text-es Rulebook_version_id 19 / 50 31 caracteres restantes text-pt 11 /…" at bounding box center [303, 191] width 95 height 205
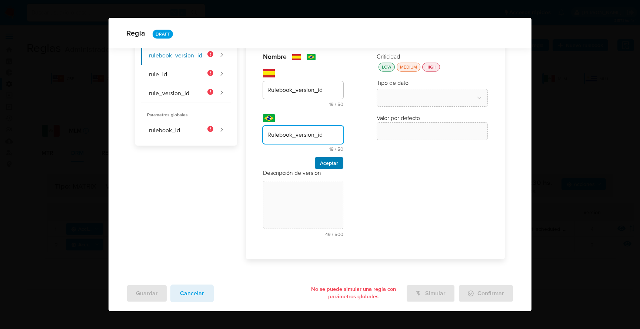
type input "Rulebook_version_id"
click at [326, 162] on span "Aceptar" at bounding box center [329, 163] width 18 height 10
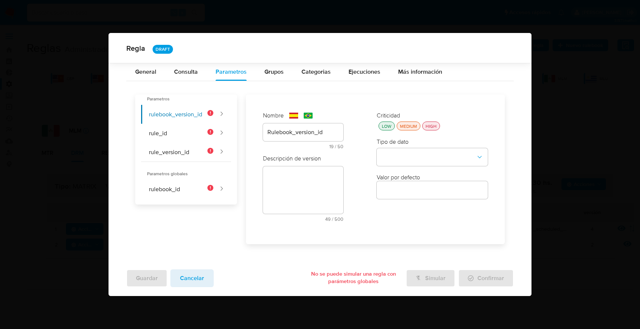
click at [296, 183] on textarea at bounding box center [303, 189] width 80 height 47
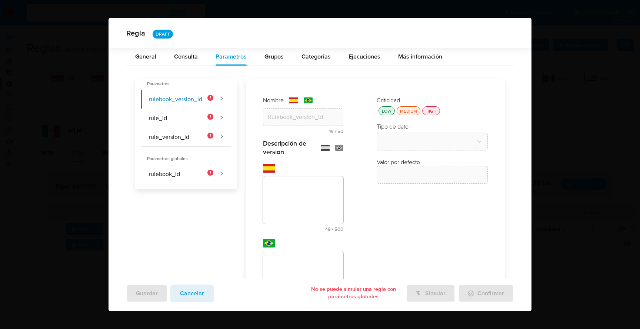
scroll to position [82, 0]
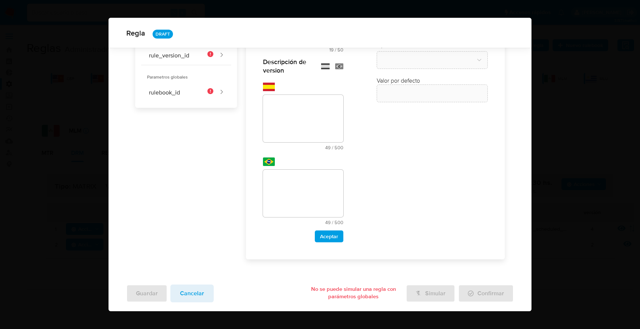
click at [282, 186] on div "Descripción de version text-es 49 / 500 451 caracteres restantes text-pt 49 / 5…" at bounding box center [303, 150] width 80 height 185
paste textarea "Id de versión del rulebook donde se está ejecutando la regla"
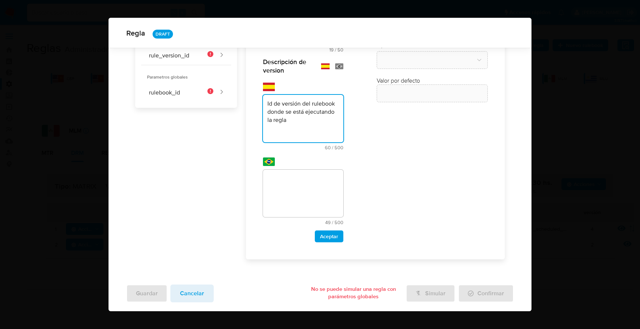
type textarea "Id de versión del rulebook donde se está ejecutando la regla"
click at [279, 175] on textarea at bounding box center [303, 193] width 80 height 47
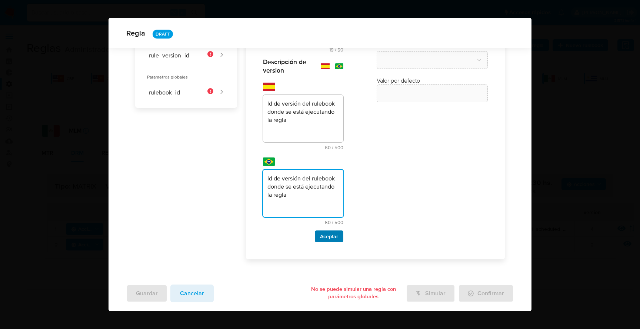
type textarea "Id de versión del rulebook donde se está ejecutando la regla"
click at [325, 235] on span "Aceptar" at bounding box center [329, 236] width 18 height 10
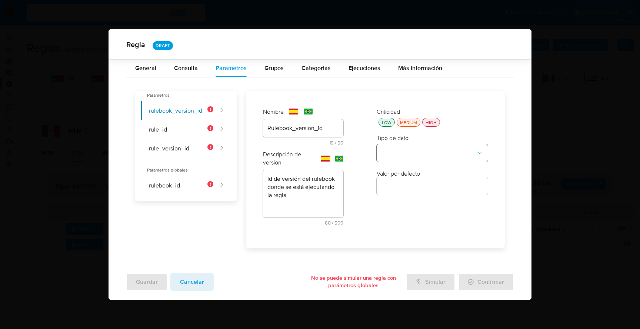
scroll to position [0, 0]
click at [387, 157] on button "type-dropdown" at bounding box center [432, 153] width 111 height 18
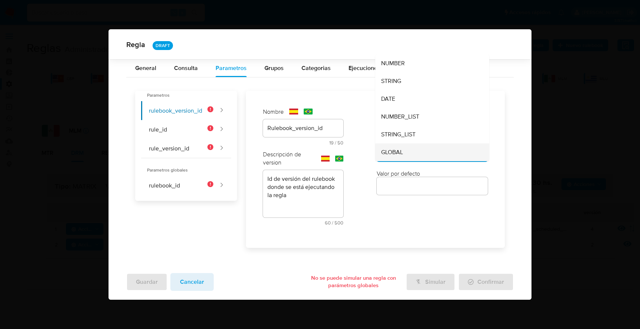
click at [385, 149] on span "GLOBAL" at bounding box center [392, 152] width 22 height 7
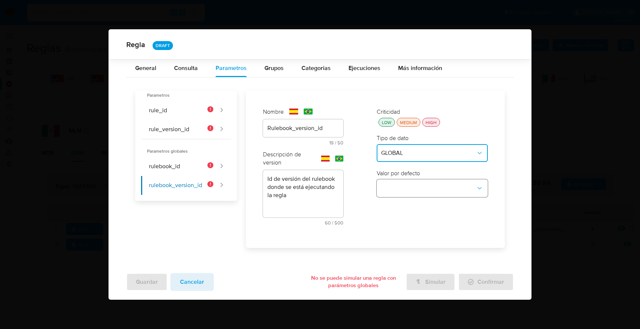
click at [411, 185] on button "global-dropdown" at bounding box center [432, 188] width 111 height 18
click at [416, 237] on span "RULEBOOK_VERSION_ID" at bounding box center [414, 240] width 67 height 7
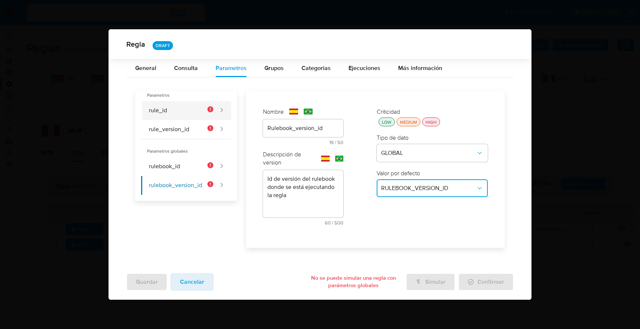
click at [164, 109] on button "rule_id" at bounding box center [177, 110] width 72 height 19
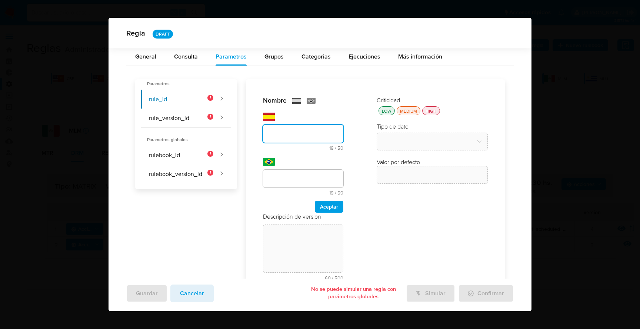
click at [284, 132] on input "text" at bounding box center [303, 134] width 80 height 10
type input "Rule_id"
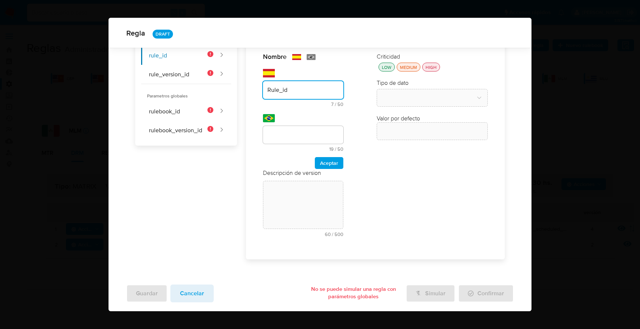
click at [285, 176] on div "Nombre text-es Rule_id 7 / 50 43 caracteres restantes text-pt 19 / 50 31 caract…" at bounding box center [303, 147] width 95 height 205
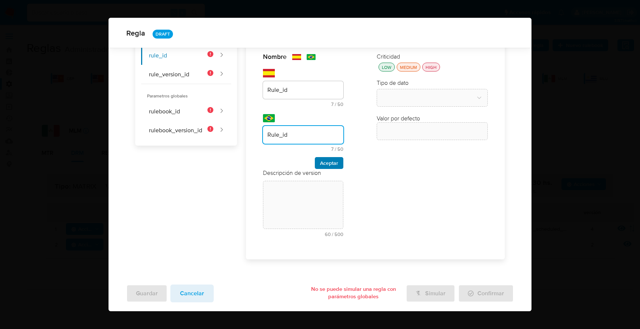
type input "Rule_id"
click at [334, 164] on button "Aceptar" at bounding box center [329, 163] width 29 height 12
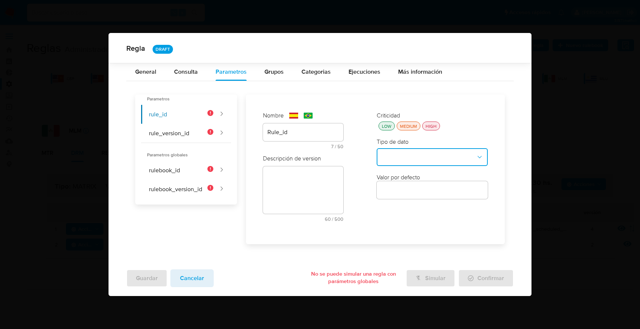
click at [412, 157] on button "type-dropdown" at bounding box center [432, 157] width 111 height 18
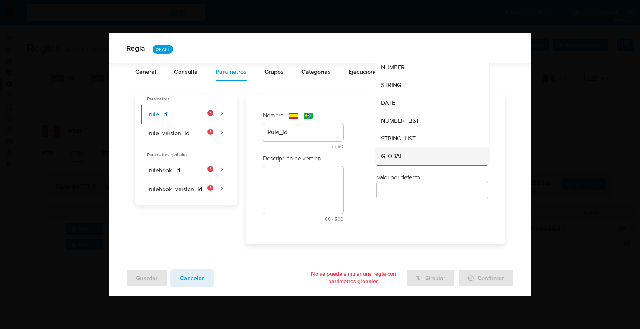
click at [391, 158] on span "GLOBAL" at bounding box center [392, 156] width 22 height 7
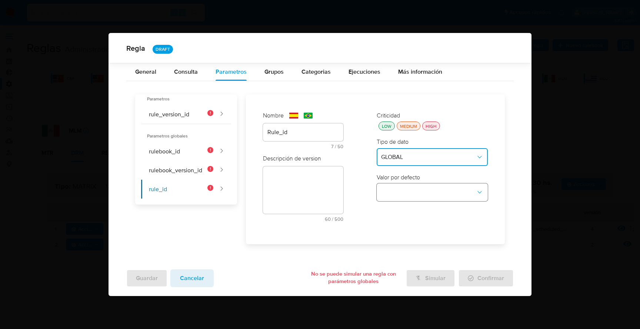
click at [394, 189] on button "global-dropdown" at bounding box center [432, 192] width 111 height 18
click at [404, 229] on span "RULE_ID" at bounding box center [392, 226] width 23 height 7
click at [297, 174] on div "text-es 60 / 500 440 caracteres restantes" at bounding box center [303, 193] width 80 height 55
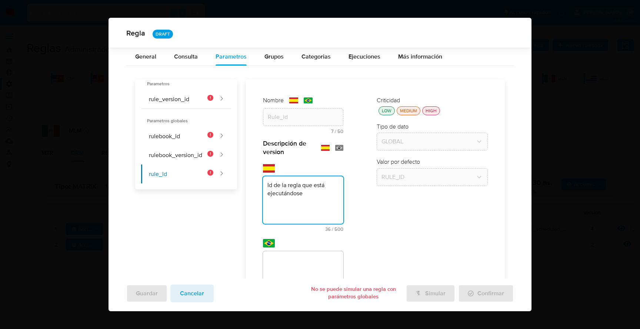
type textarea "Id de la regla que está ejecutándose"
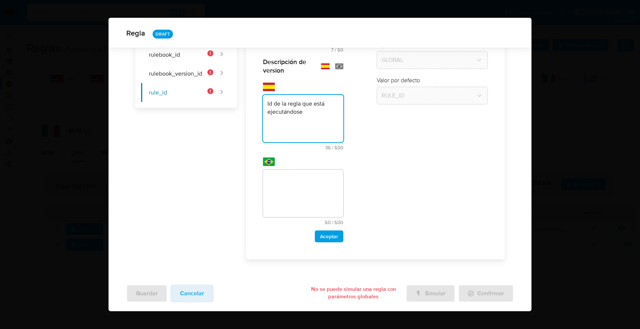
click at [300, 257] on div "Nombre text-es Rule_id 7 / 50 43 caracteres restantes text-pt Rule_id 7 / 50 43…" at bounding box center [375, 129] width 259 height 262
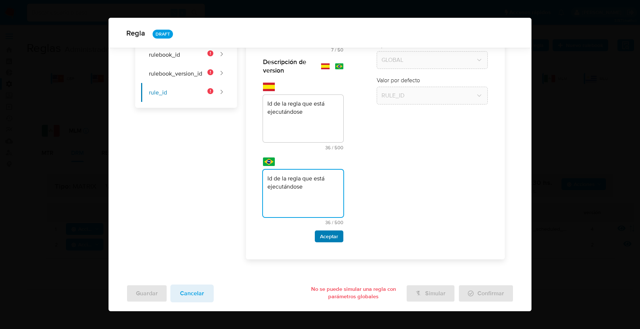
type textarea "Id de la regla que está ejecutándose"
click at [326, 236] on span "Aceptar" at bounding box center [329, 236] width 18 height 10
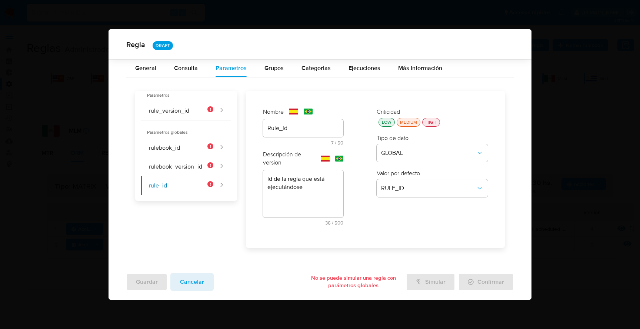
scroll to position [0, 0]
click at [186, 109] on button "rule_version_id" at bounding box center [177, 110] width 72 height 19
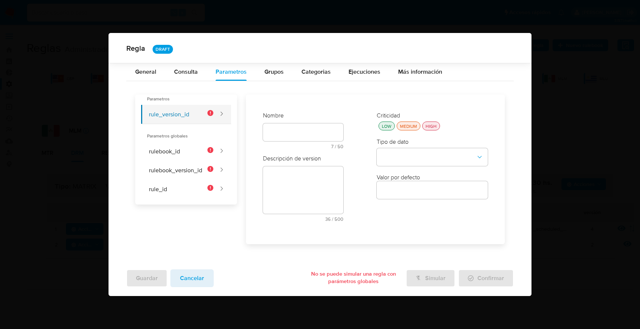
click at [183, 107] on button "rule_version_id" at bounding box center [177, 114] width 72 height 19
click at [295, 130] on input "text" at bounding box center [303, 132] width 80 height 10
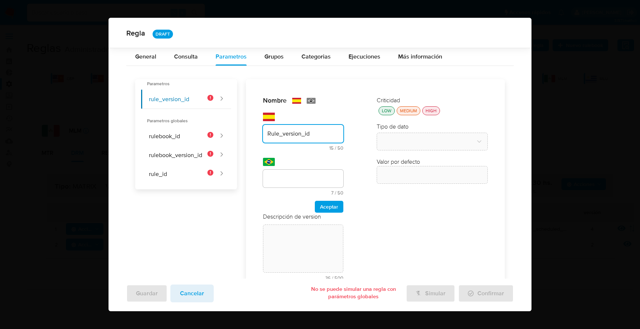
type input "Rule_version_id"
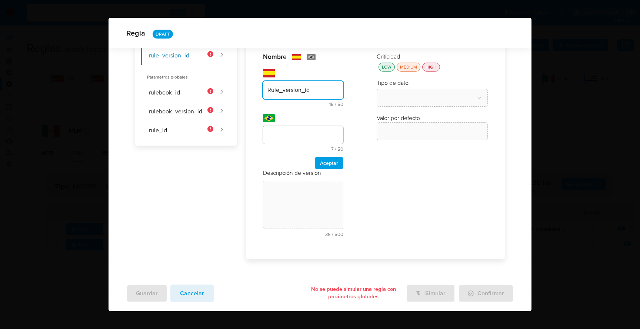
click at [277, 177] on div "Nombre text-es Rule_version_id 15 / 50 35 caracteres restantes text-pt 7 / 50 4…" at bounding box center [303, 147] width 95 height 205
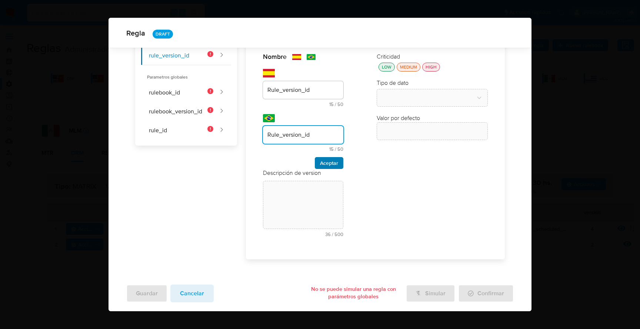
type input "Rule_version_id"
click at [329, 163] on span "Aceptar" at bounding box center [329, 163] width 18 height 10
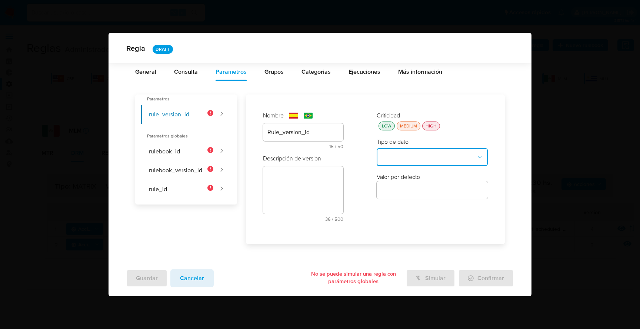
click at [397, 152] on button "type-dropdown" at bounding box center [432, 157] width 111 height 18
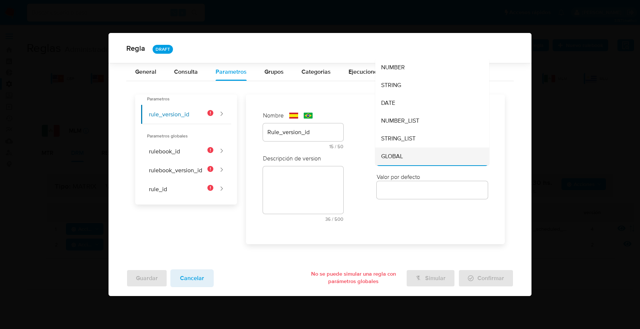
click at [397, 153] on span "GLOBAL" at bounding box center [392, 156] width 22 height 7
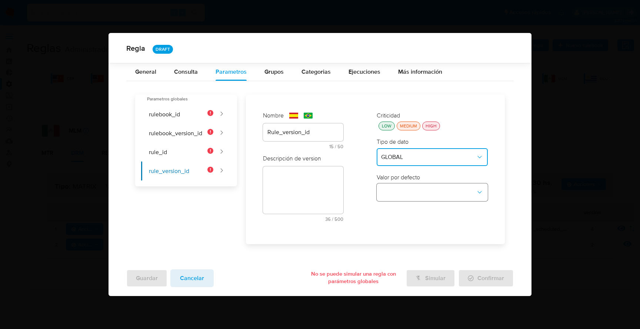
click at [404, 189] on button "global-dropdown" at bounding box center [432, 192] width 111 height 18
click at [415, 262] on span "RULE_VERSION_ID" at bounding box center [406, 262] width 51 height 7
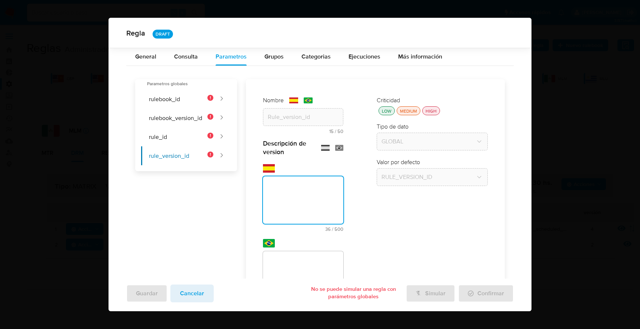
click at [278, 183] on textarea at bounding box center [303, 199] width 80 height 47
type textarea "Id de versión de la regla que está ejecutándose"
click at [280, 281] on div "Guardar Cancelar No se puede simular una regla con parámetros globales Simular …" at bounding box center [320, 295] width 423 height 33
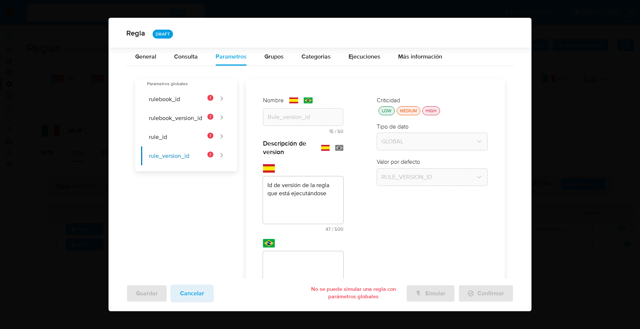
click at [284, 266] on div "General Consulta Parametros Grupos Categorias Ejecuciones Más información Param…" at bounding box center [320, 204] width 423 height 312
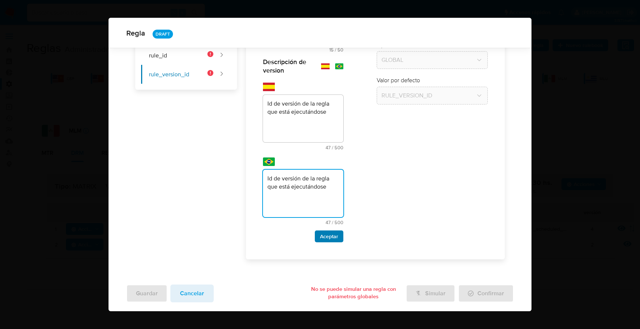
type textarea "Id de versión de la regla que está ejecutándose"
click at [320, 231] on span "Aceptar" at bounding box center [329, 236] width 18 height 10
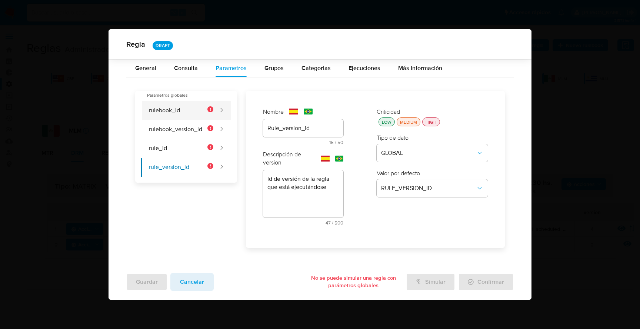
click at [164, 111] on button "rulebook_id" at bounding box center [177, 110] width 72 height 19
type input "rulebook_id"
type textarea "Id del rulebook donde se está ejecutando la regla"
click at [436, 121] on div "HIGH" at bounding box center [431, 122] width 14 height 6
click at [168, 130] on button "rulebook_version_id" at bounding box center [177, 129] width 72 height 19
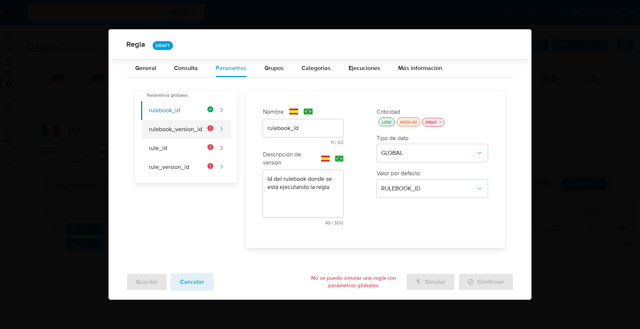
type input "Rulebook_version_id"
type textarea "Id de versión del rulebook donde se está ejecutando la regla"
click at [433, 122] on div "HIGH" at bounding box center [431, 122] width 14 height 6
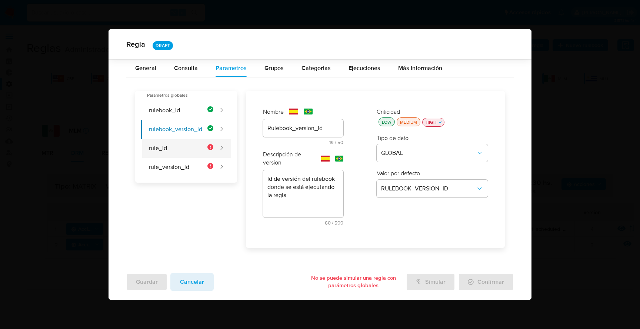
click at [155, 145] on button "rule_id" at bounding box center [177, 148] width 72 height 19
type input "Rule_id"
type textarea "Id de la regla que está ejecutándose"
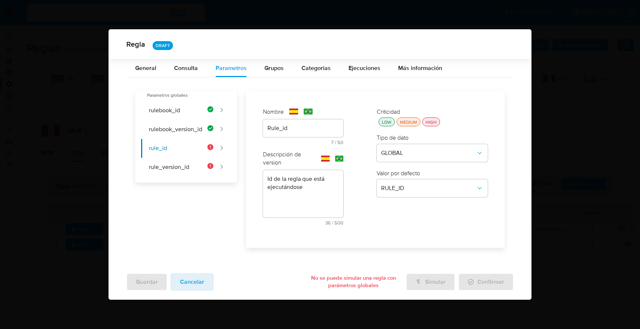
click at [435, 122] on div "HIGH" at bounding box center [431, 122] width 14 height 6
click at [165, 169] on button "rule_version_id" at bounding box center [177, 167] width 72 height 19
type input "Rule_version_id"
type textarea "Id de versión de la regla que está ejecutándose"
click at [435, 121] on div "HIGH" at bounding box center [431, 122] width 14 height 6
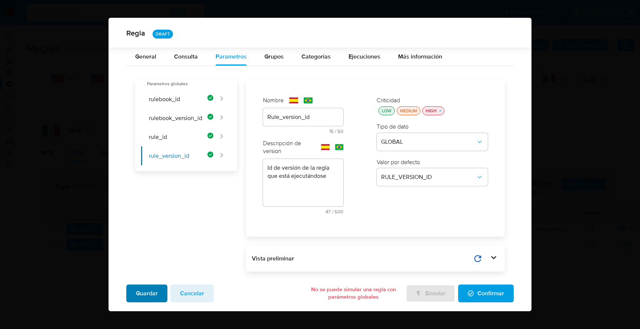
click at [150, 294] on span "Guardar" at bounding box center [147, 293] width 22 height 16
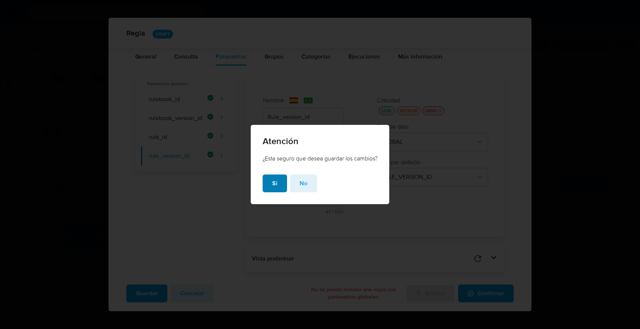
click at [275, 185] on span "Si" at bounding box center [274, 183] width 5 height 16
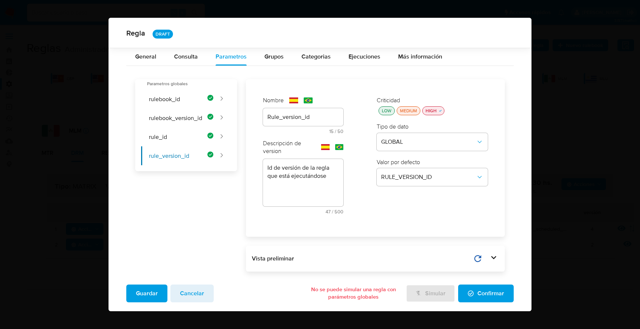
click at [192, 298] on span "Cancelar" at bounding box center [192, 293] width 24 height 16
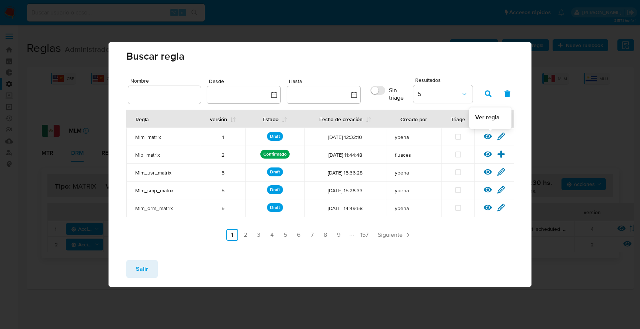
click at [490, 136] on icon at bounding box center [488, 136] width 8 height 8
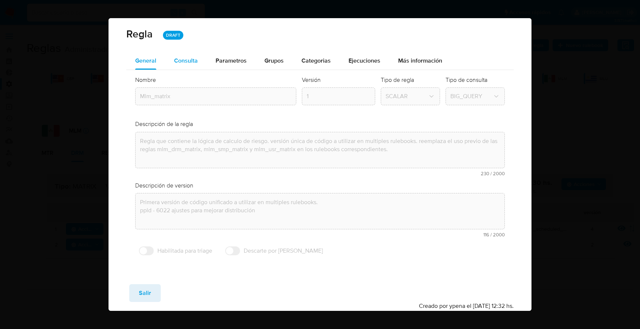
click at [196, 60] on span "Consulta" at bounding box center [186, 60] width 24 height 9
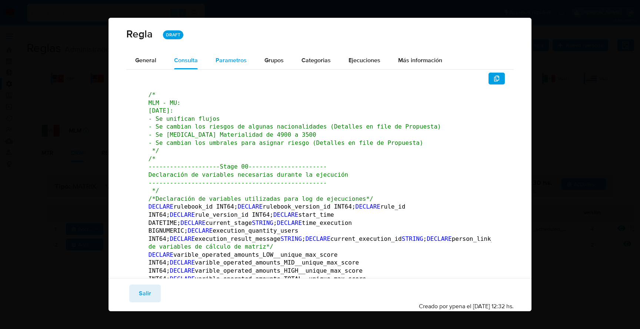
click at [233, 54] on div "Parametros" at bounding box center [231, 61] width 31 height 18
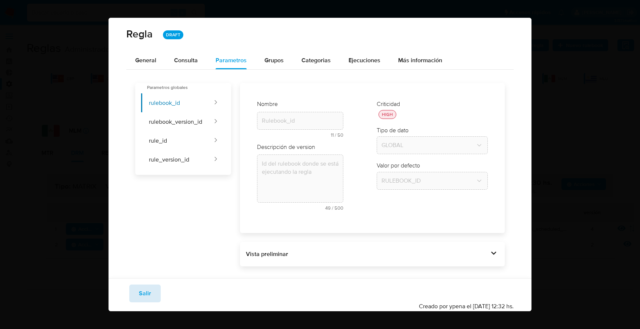
click at [146, 295] on span "Salir" at bounding box center [145, 293] width 12 height 16
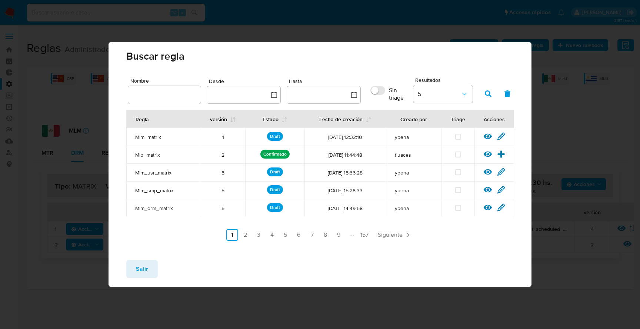
click at [145, 269] on span "Salir" at bounding box center [142, 269] width 12 height 16
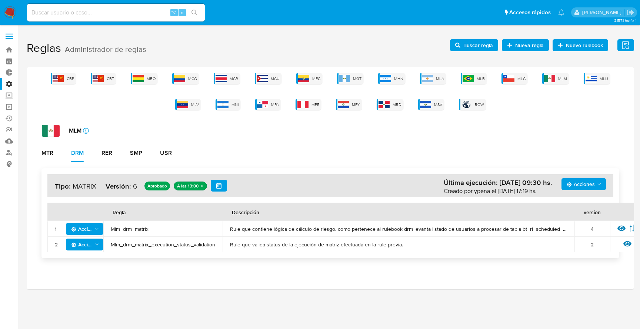
click at [212, 140] on div "MLM icon-info-16 MTR DRM RER SMP USR Acciones Última ejecución: [DATE] 09:30 hs…" at bounding box center [331, 194] width 596 height 139
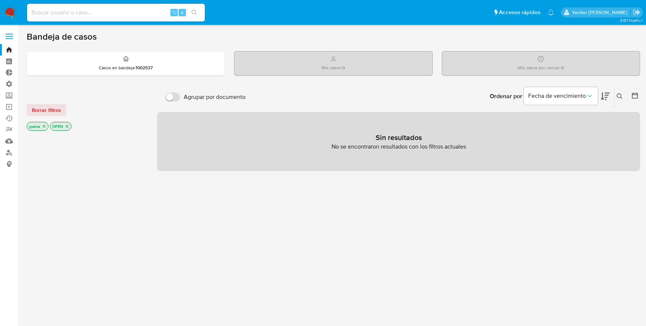
click at [281, 39] on div "Bandeja de casos" at bounding box center [334, 36] width 614 height 11
click at [9, 84] on label "Administración" at bounding box center [44, 83] width 88 height 11
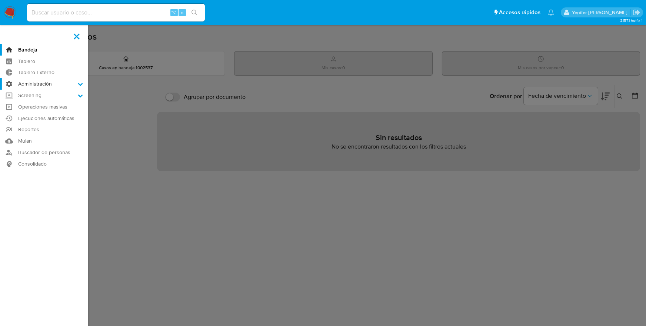
click at [0, 0] on input "Administración" at bounding box center [0, 0] width 0 height 0
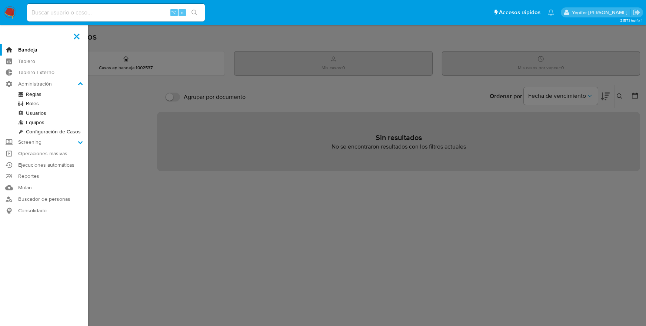
click at [37, 94] on link "Reglas" at bounding box center [44, 94] width 88 height 9
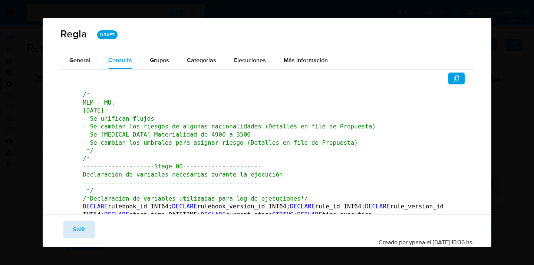
click at [82, 231] on span "Salir" at bounding box center [79, 230] width 12 height 16
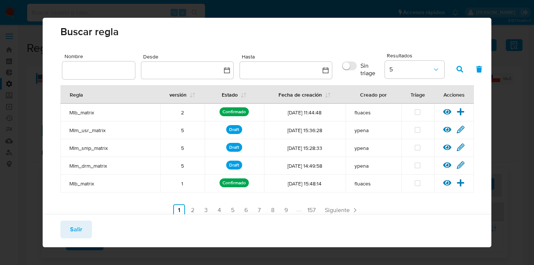
click at [79, 235] on span "Salir" at bounding box center [76, 230] width 12 height 16
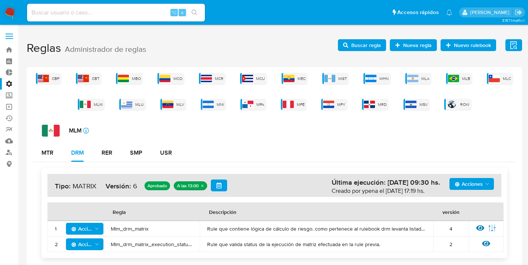
click at [240, 139] on div "MLM icon-info-16 MTR DRM RER SMP USR Acciones Última ejecución: [DATE] 09:30 hs…" at bounding box center [275, 194] width 484 height 139
click at [455, 83] on div "MLB" at bounding box center [459, 78] width 26 height 11
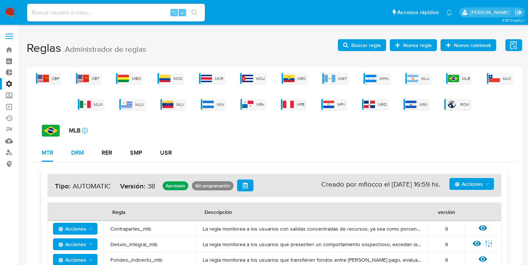
scroll to position [9, 0]
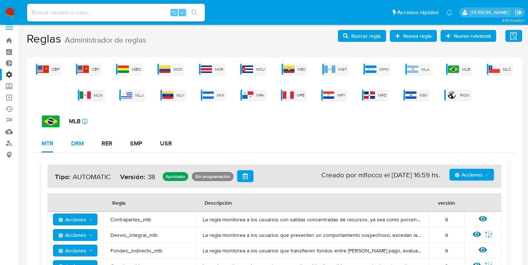
click at [79, 142] on div "DRM" at bounding box center [77, 144] width 13 height 6
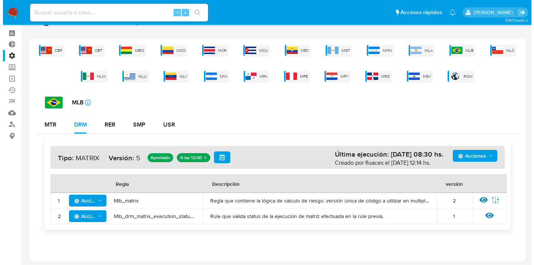
scroll to position [29, 0]
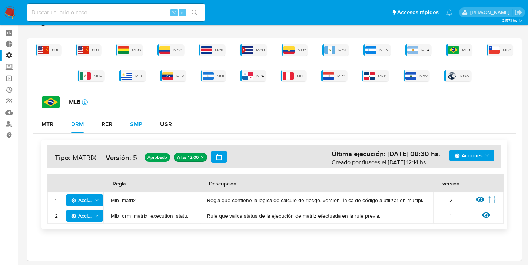
click at [134, 123] on div "SMP" at bounding box center [136, 125] width 12 height 6
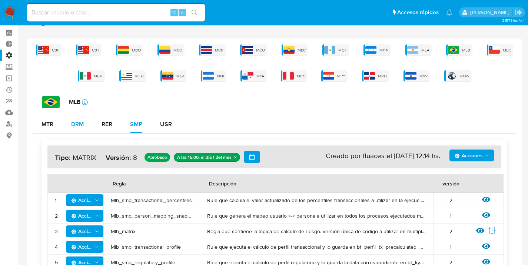
click at [84, 125] on div "DRM" at bounding box center [77, 125] width 13 height 6
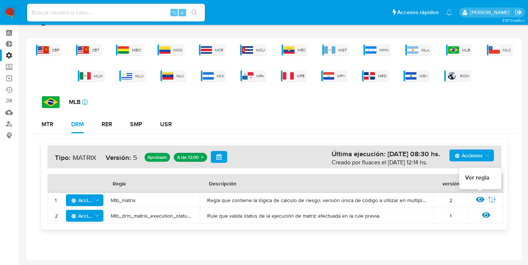
click at [480, 199] on icon at bounding box center [480, 200] width 8 height 6
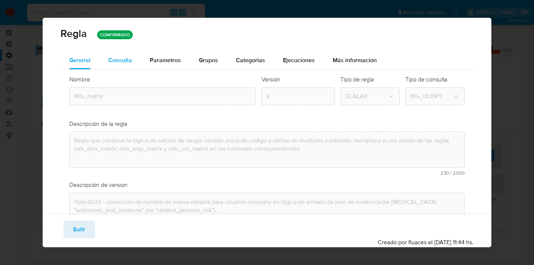
click at [114, 62] on span "Consulta" at bounding box center [120, 60] width 24 height 9
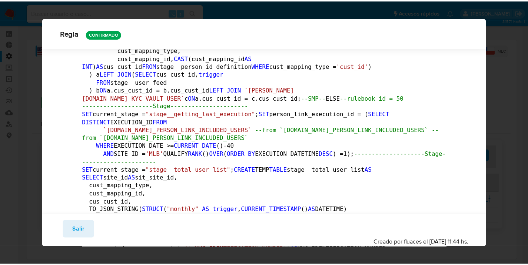
scroll to position [1233, 0]
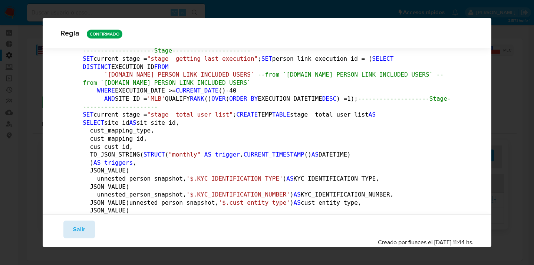
click at [80, 231] on span "Salir" at bounding box center [79, 230] width 12 height 16
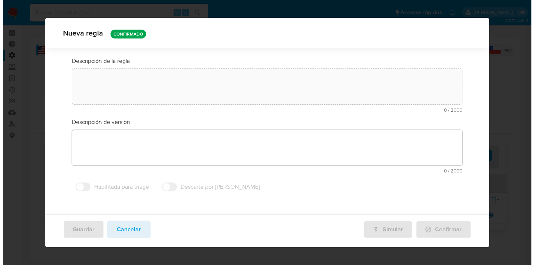
scroll to position [0, 0]
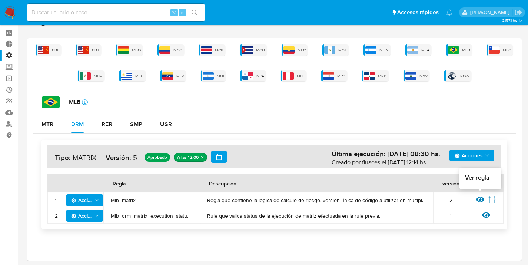
click at [482, 200] on icon at bounding box center [480, 200] width 8 height 6
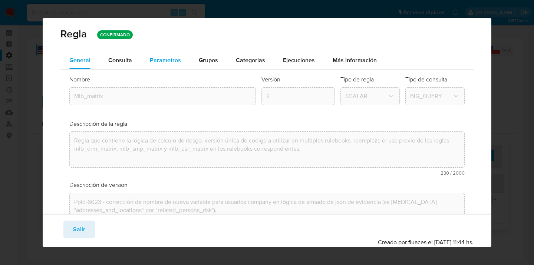
click at [172, 60] on span "Parametros" at bounding box center [165, 60] width 31 height 9
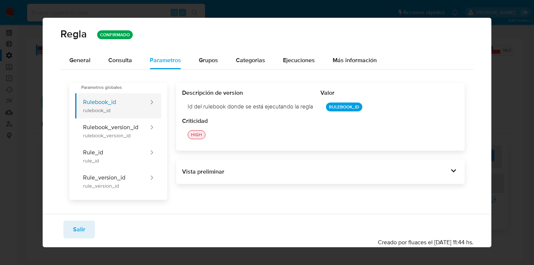
click at [113, 109] on button "Rulebook_id rulebook_id" at bounding box center [112, 105] width 74 height 25
click at [88, 110] on button "Rulebook_id rulebook_id" at bounding box center [112, 105] width 74 height 25
click at [109, 103] on button "Rulebook_id rulebook_id" at bounding box center [112, 105] width 74 height 25
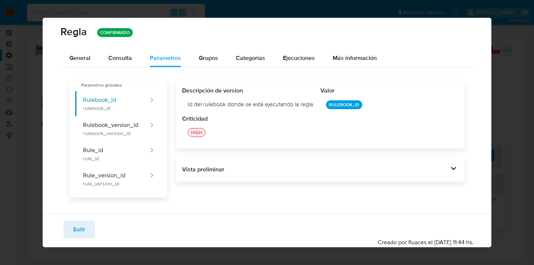
scroll to position [4, 0]
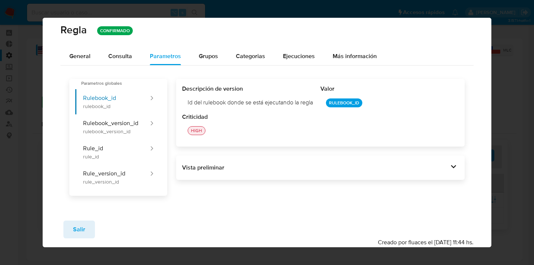
click at [214, 171] on div "Vista preliminar" at bounding box center [315, 168] width 266 height 8
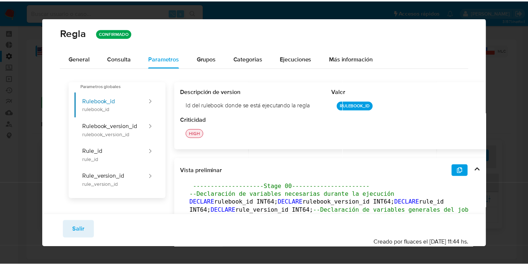
scroll to position [0, 0]
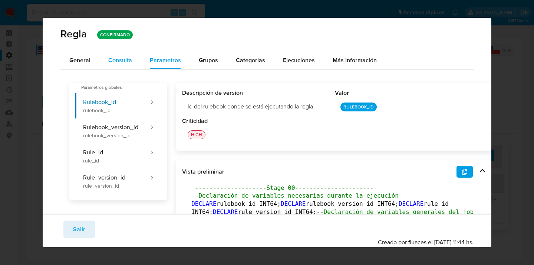
click at [112, 67] on div "Consulta" at bounding box center [120, 61] width 24 height 18
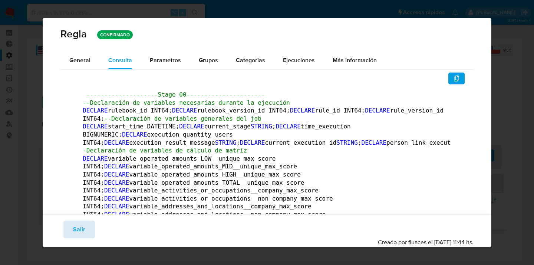
click at [79, 226] on span "Salir" at bounding box center [79, 230] width 12 height 16
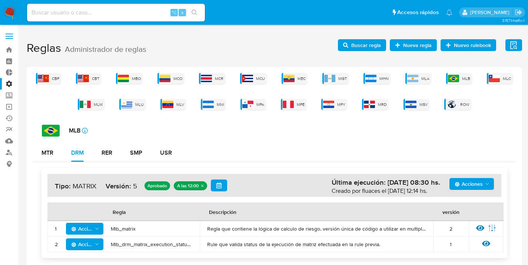
click at [361, 42] on span "Buscar regla" at bounding box center [366, 45] width 30 height 12
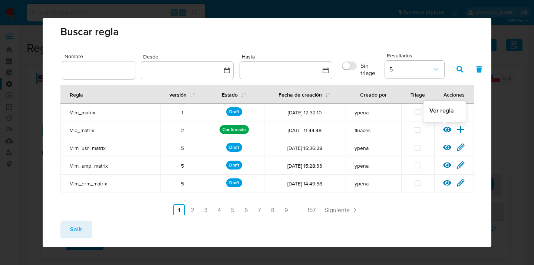
click at [443, 128] on icon at bounding box center [447, 130] width 8 height 6
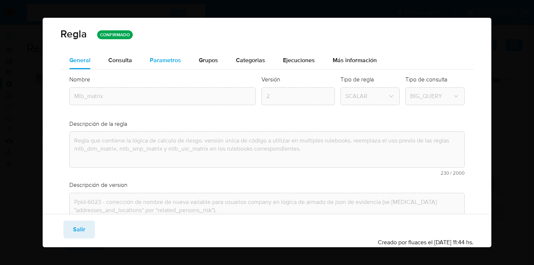
click at [176, 61] on span "Parametros" at bounding box center [165, 60] width 31 height 9
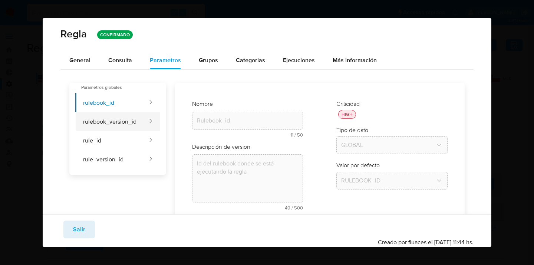
click at [120, 120] on button "rulebook_version_id" at bounding box center [111, 121] width 73 height 19
type input "Rulebook_version_id"
type textarea "Id de versión del rulebook donde se está ejecutando la regla"
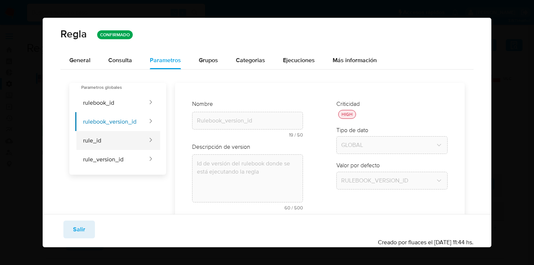
click at [94, 141] on button "rule_id" at bounding box center [111, 140] width 73 height 19
type input "Rule_id"
type textarea "Id de la regla que está ejecutándose"
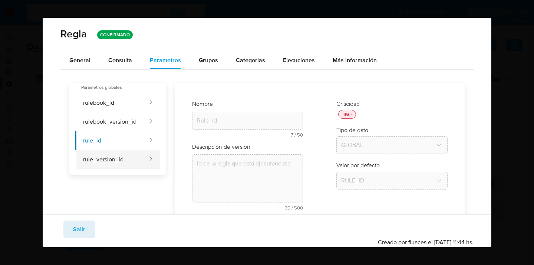
click at [101, 160] on button "rule_version_id" at bounding box center [111, 159] width 73 height 19
type input "Rule_version_id"
type textarea "Id de versión de la regla que está ejecutándose"
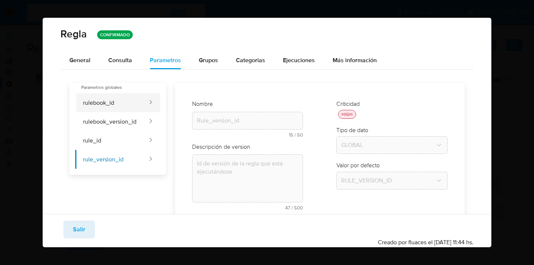
click at [106, 103] on button "rulebook_id" at bounding box center [111, 102] width 73 height 19
type input "Rulebook_id"
type textarea "Id del rulebook donde se está ejecutando la regla"
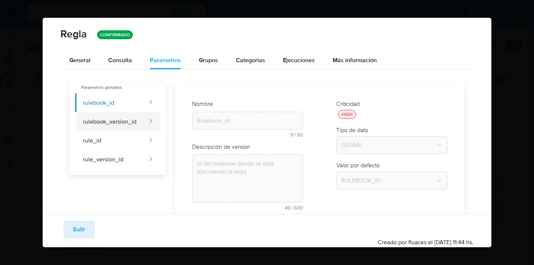
click at [108, 122] on button "rulebook_version_id" at bounding box center [111, 121] width 73 height 19
type input "Rulebook_version_id"
type textarea "Id de versión del rulebook donde se está ejecutando la regla"
click at [108, 122] on button "rulebook_version_id" at bounding box center [111, 121] width 73 height 19
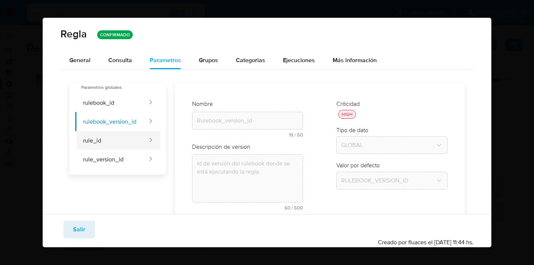
click at [107, 142] on button "rule_id" at bounding box center [111, 140] width 73 height 19
type input "Rule_id"
type textarea "Id de la regla que está ejecutándose"
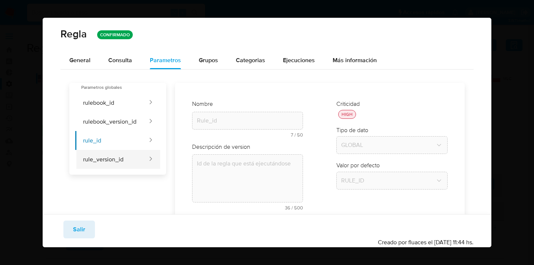
click at [100, 158] on button "rule_version_id" at bounding box center [111, 159] width 73 height 19
type input "Rule_version_id"
type textarea "Id de versión de la regla que está ejecutándose"
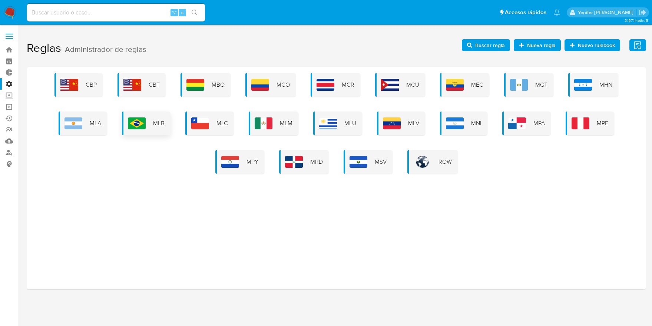
click at [160, 122] on span "MLB" at bounding box center [158, 123] width 11 height 8
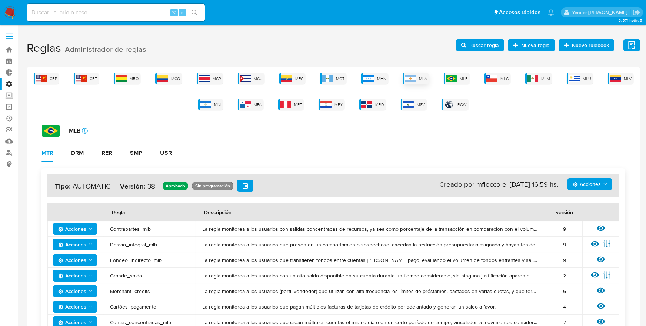
click at [414, 77] on img at bounding box center [410, 78] width 11 height 7
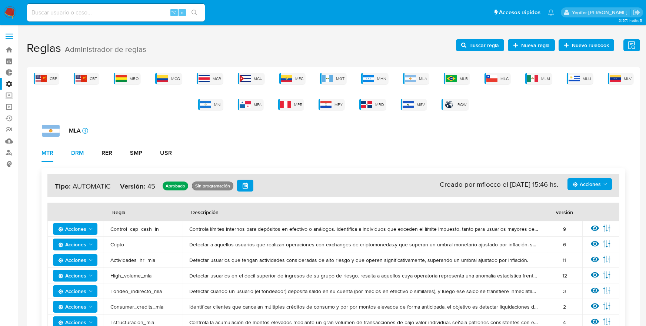
click at [80, 154] on div "DRM" at bounding box center [77, 153] width 13 height 6
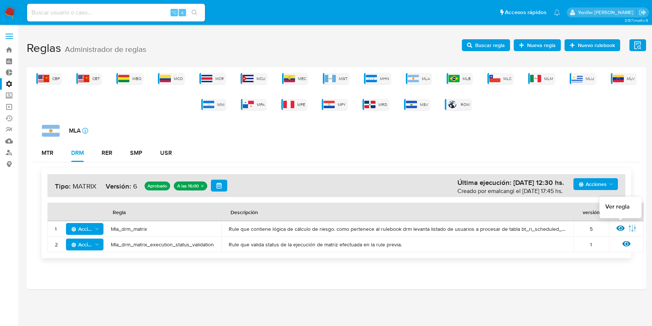
click at [619, 229] on icon at bounding box center [620, 229] width 8 height 6
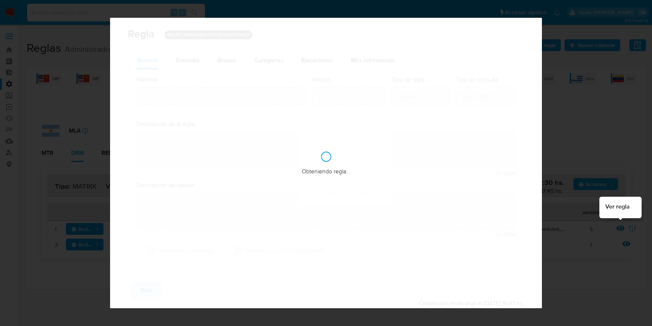
type input "Mla_drm_matrix"
type textarea "Rule que contiene lógica de cálculo de riesgo. como pertenece al rulebook drm l…"
type textarea "Cambio ppld-5771 - se agrega regla condicional para los que tengan marca de mos…"
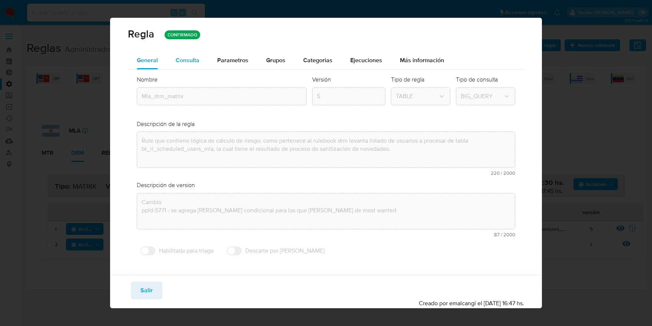
click at [191, 60] on span "Consulta" at bounding box center [188, 60] width 24 height 9
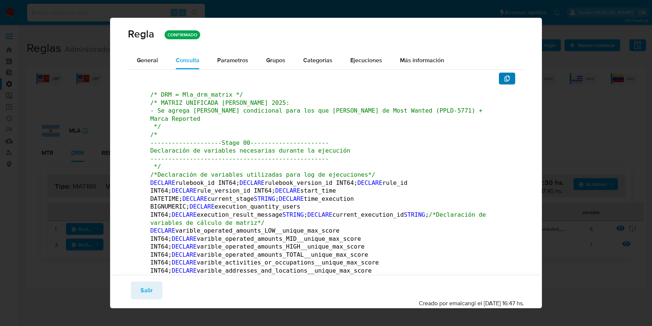
click at [505, 82] on button "button" at bounding box center [507, 79] width 16 height 12
click at [504, 77] on icon "button" at bounding box center [506, 79] width 5 height 6
click at [147, 298] on span "Salir" at bounding box center [146, 290] width 12 height 16
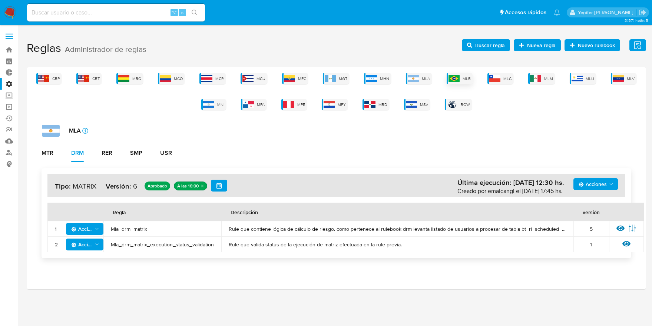
click at [463, 76] on span "MLB" at bounding box center [467, 79] width 8 height 6
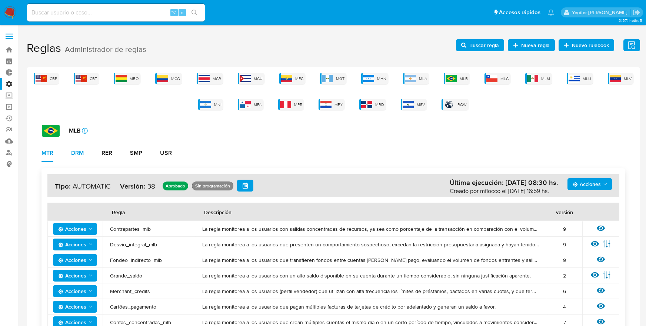
click at [73, 150] on div "DRM" at bounding box center [77, 153] width 13 height 6
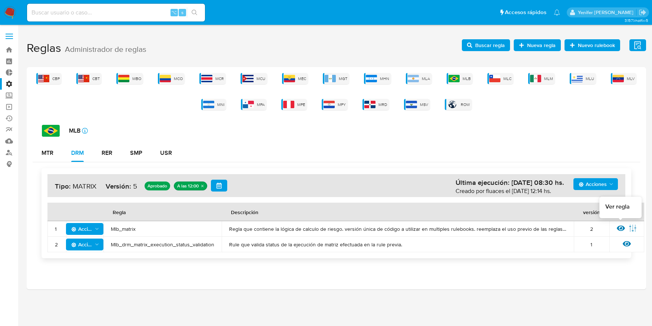
click at [617, 226] on icon at bounding box center [621, 228] width 8 height 8
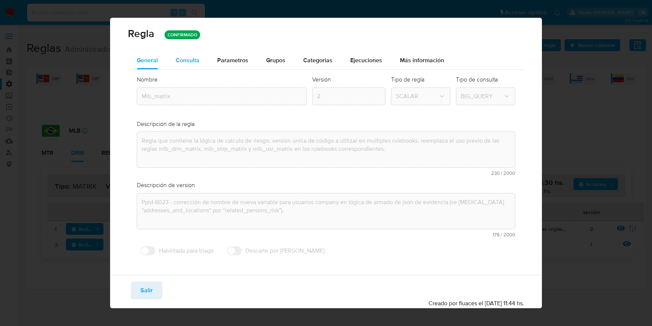
click at [195, 61] on span "Consulta" at bounding box center [188, 60] width 24 height 9
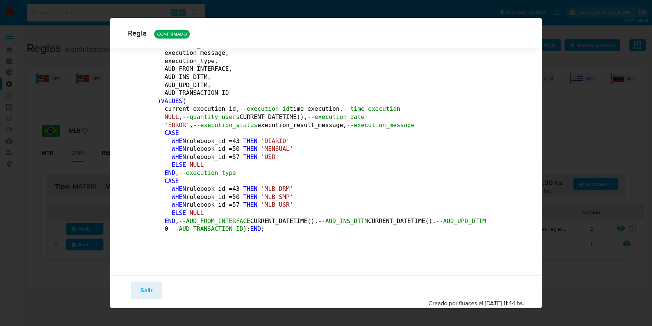
scroll to position [146079, 0]
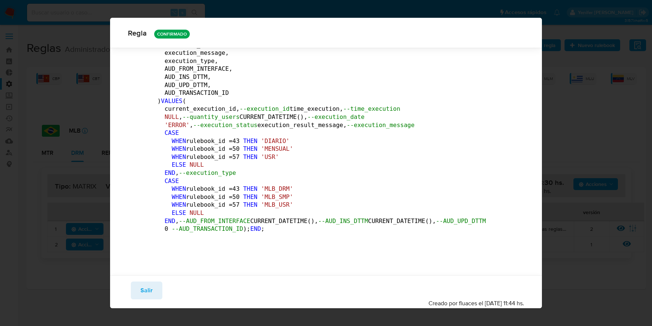
drag, startPoint x: 271, startPoint y: 139, endPoint x: 222, endPoint y: 140, distance: 49.3
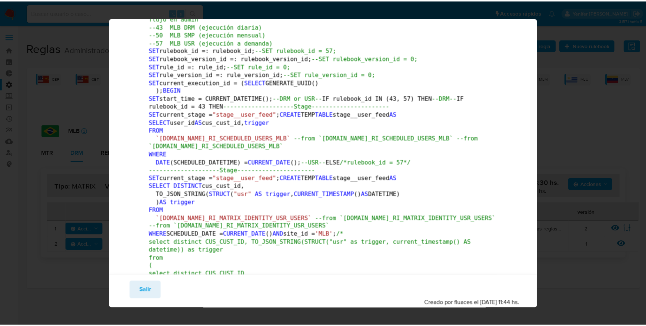
scroll to position [0, 0]
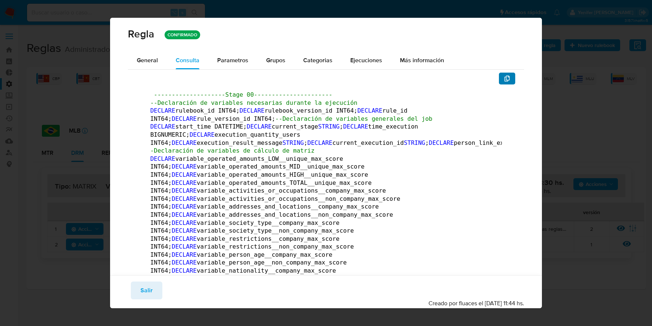
click at [504, 79] on button "button" at bounding box center [507, 79] width 16 height 12
drag, startPoint x: 146, startPoint y: 290, endPoint x: 117, endPoint y: 224, distance: 72.0
click at [146, 290] on span "Salir" at bounding box center [146, 290] width 12 height 16
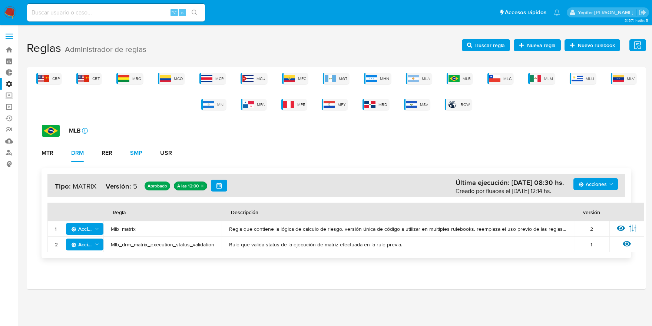
click at [132, 154] on div "SMP" at bounding box center [136, 153] width 12 height 6
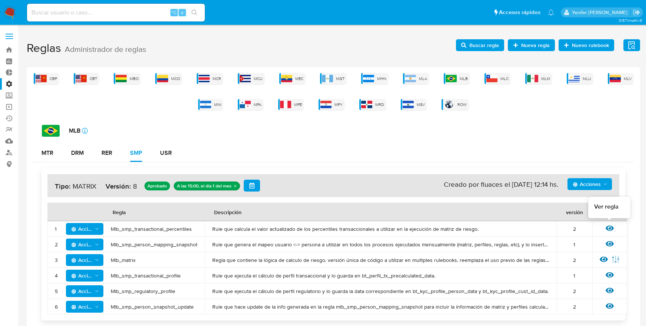
click at [607, 227] on icon at bounding box center [610, 228] width 8 height 8
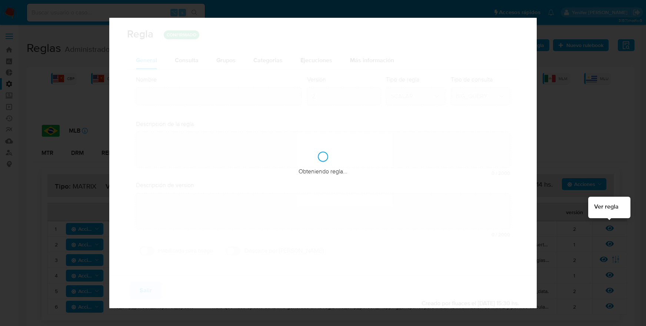
type input "Mlb_smp_transactional_percentiles"
type textarea "Rule que calcula el valor actualizado de los percentiles transaccionales a util…"
type textarea "Ppld-5327 - optimización de query y corrección sobre lógica de qr"
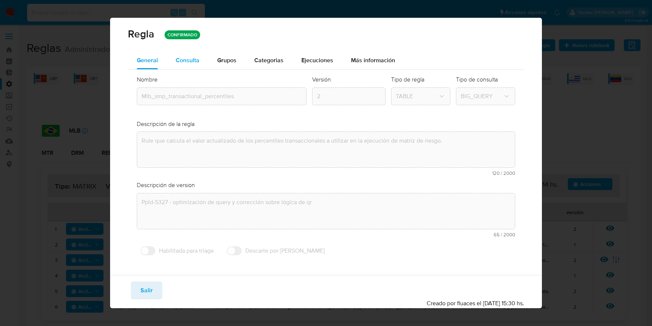
click at [192, 64] on div "Consulta" at bounding box center [188, 61] width 24 height 18
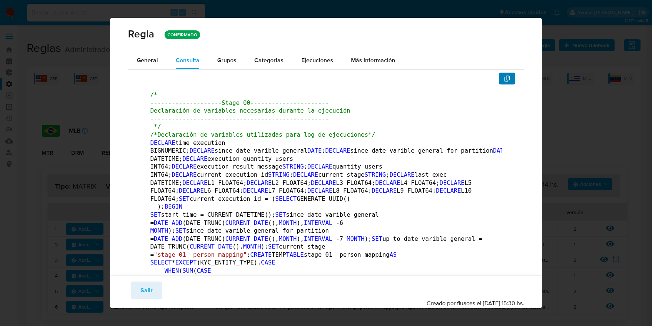
click at [509, 77] on button "button" at bounding box center [507, 79] width 16 height 12
click at [139, 291] on button "Salir" at bounding box center [147, 291] width 32 height 18
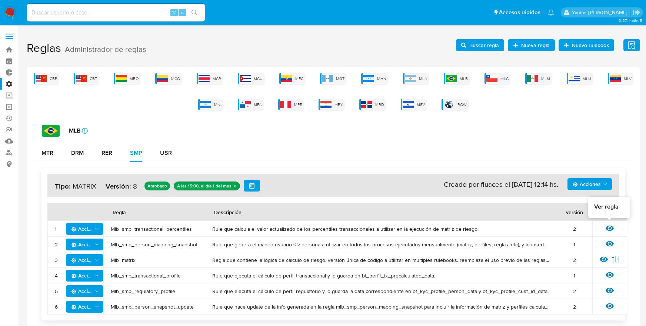
click at [613, 229] on icon at bounding box center [610, 229] width 8 height 6
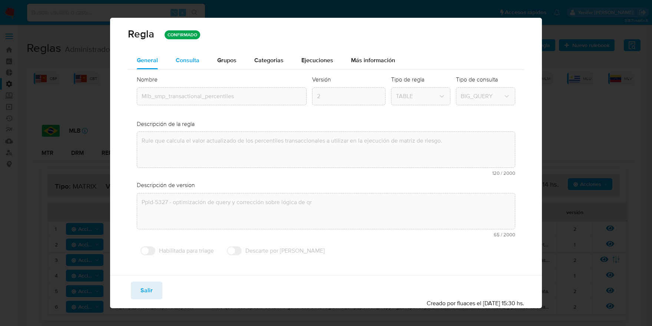
click at [186, 60] on span "Consulta" at bounding box center [188, 60] width 24 height 9
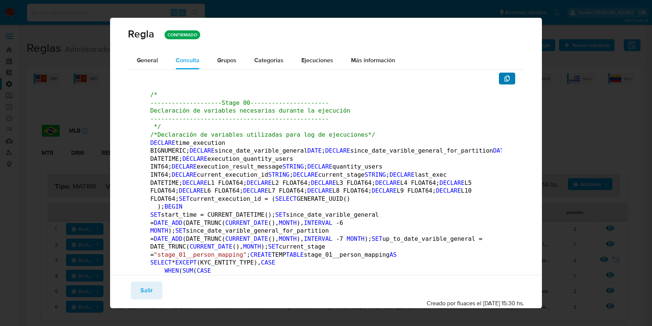
click at [504, 80] on icon "button" at bounding box center [506, 79] width 5 height 6
click at [149, 294] on span "Salir" at bounding box center [146, 290] width 12 height 16
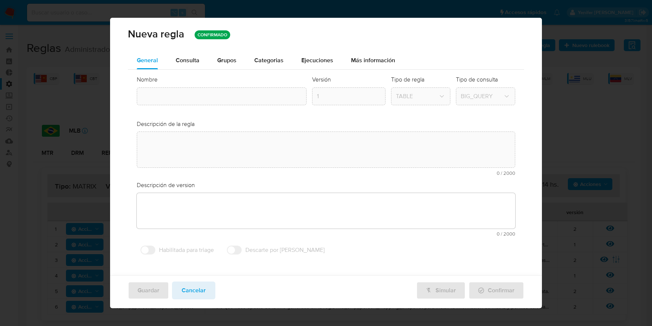
type textarea "Rule que calcula el valor actualizado de los percentiles transaccionales a util…"
type textarea "Ppld-5327 - optimización de query y corrección sobre lógica de qr"
type input "Mlb_smp_transactional_percentiles"
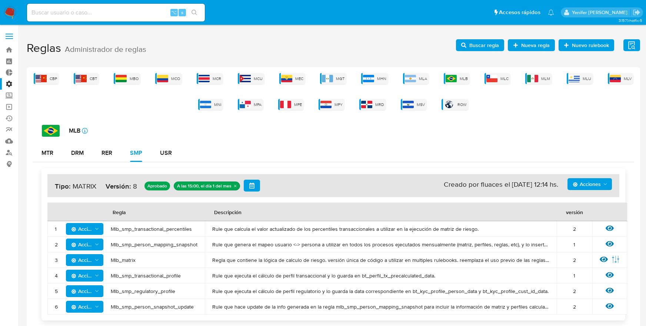
click at [166, 231] on span "Mlb_smp_transactional_percentiles" at bounding box center [154, 229] width 87 height 7
